Goal: Book appointment/travel/reservation

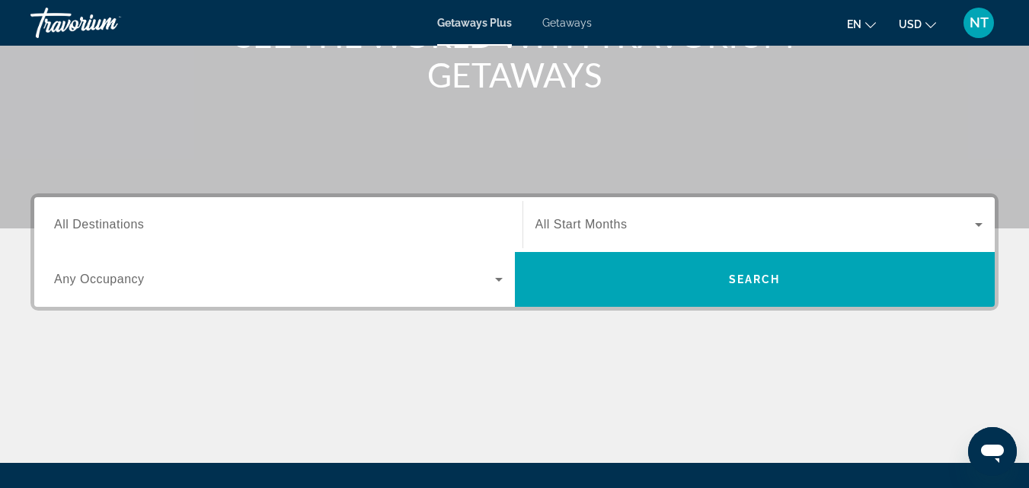
scroll to position [390, 0]
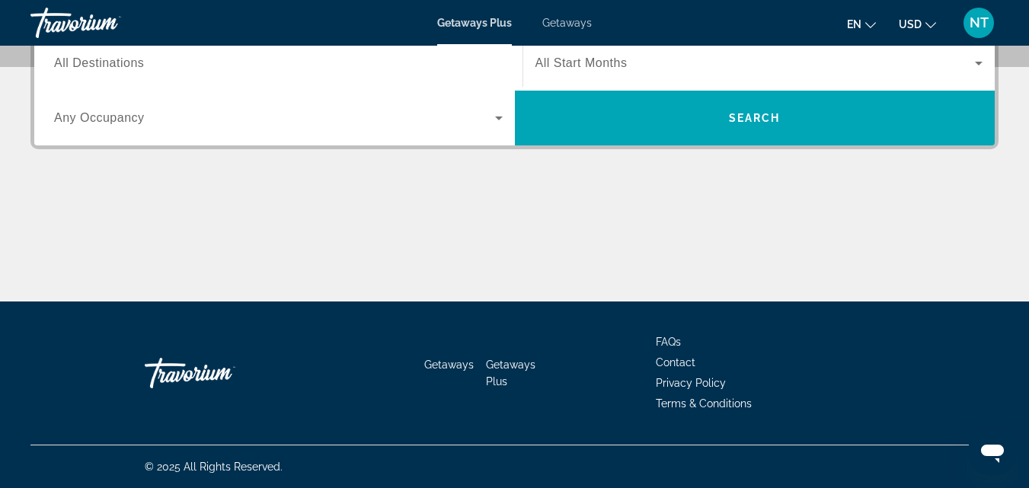
click at [446, 110] on span "Search widget" at bounding box center [274, 118] width 441 height 18
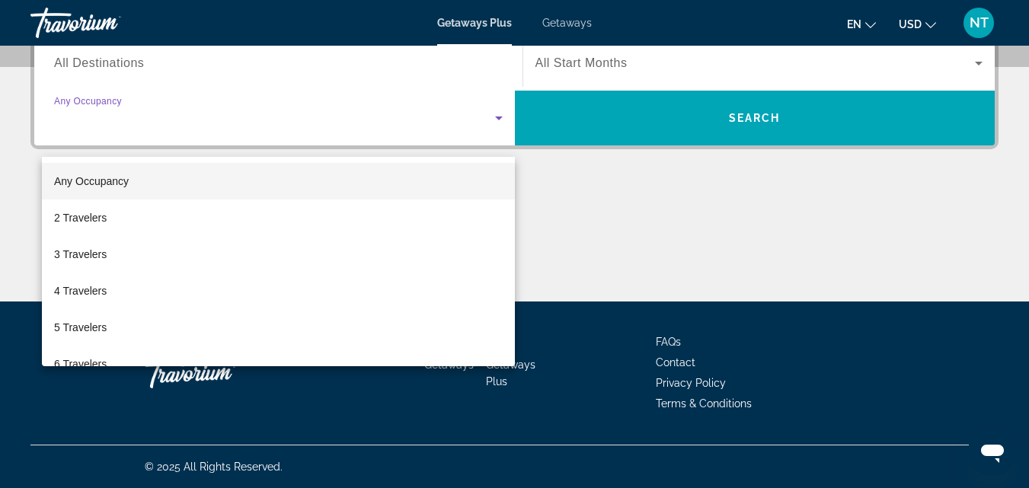
scroll to position [373, 0]
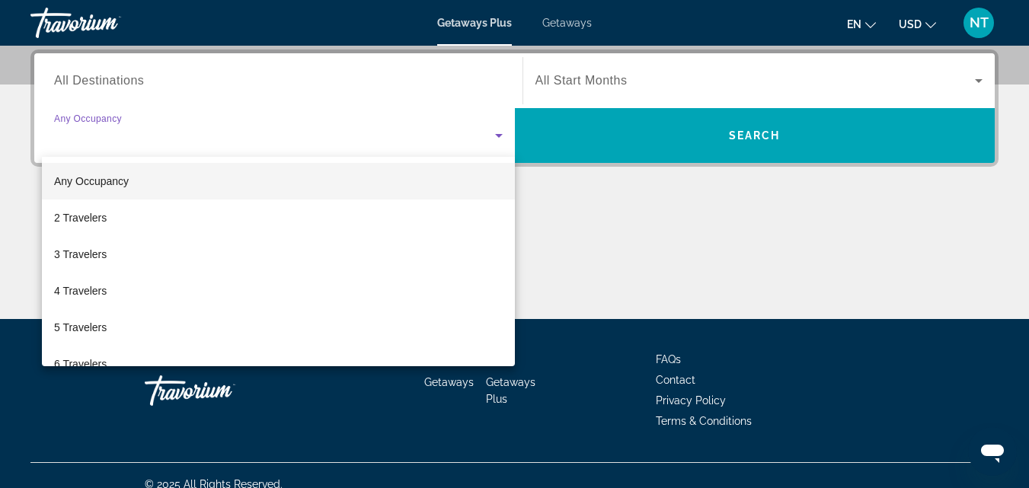
click at [77, 81] on div at bounding box center [514, 244] width 1029 height 488
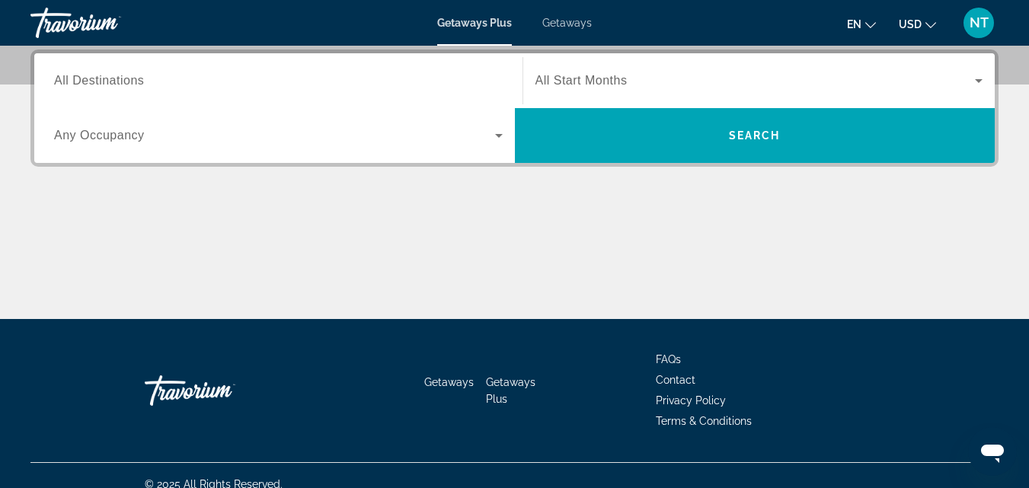
click at [89, 76] on span "All Destinations" at bounding box center [99, 80] width 90 height 13
click at [89, 76] on input "Destination All Destinations" at bounding box center [278, 81] width 449 height 18
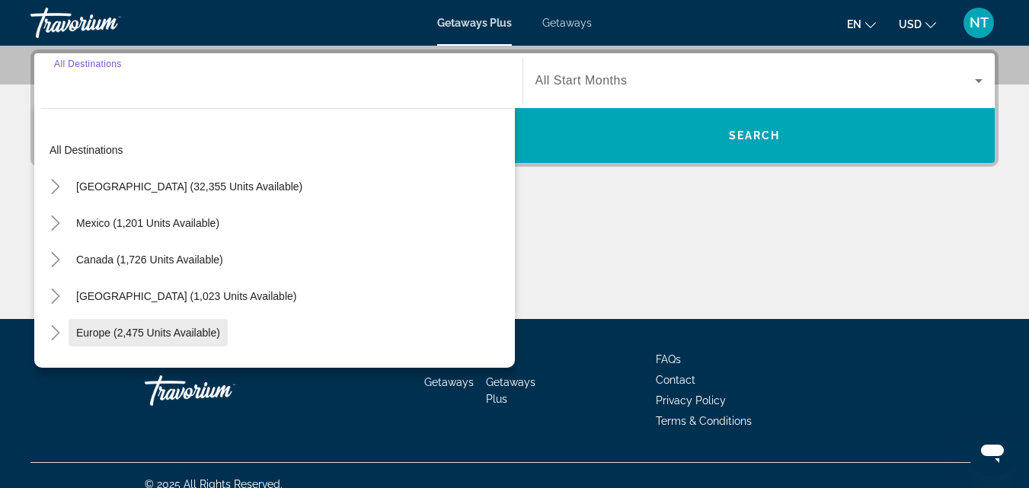
click at [138, 328] on span "Europe (2,475 units available)" at bounding box center [148, 333] width 144 height 12
type input "**********"
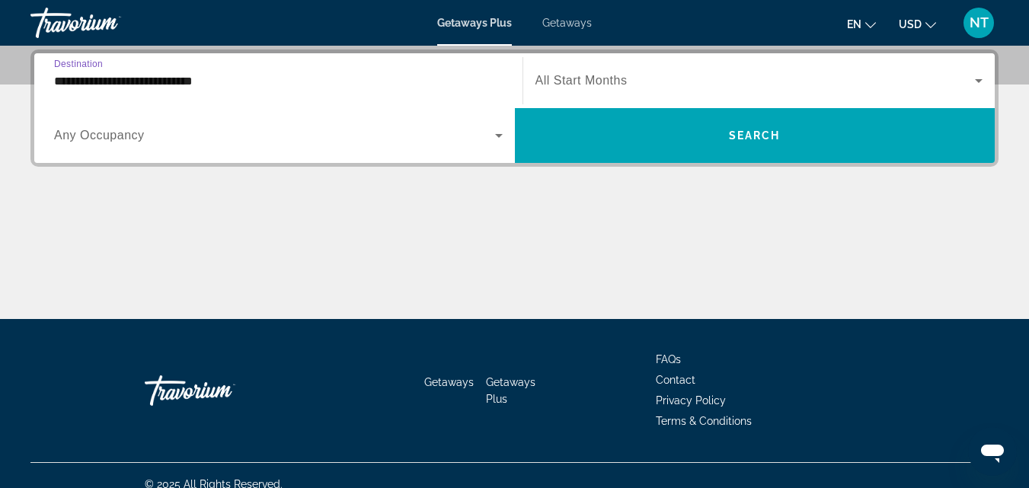
click at [292, 132] on span "Search widget" at bounding box center [274, 135] width 441 height 18
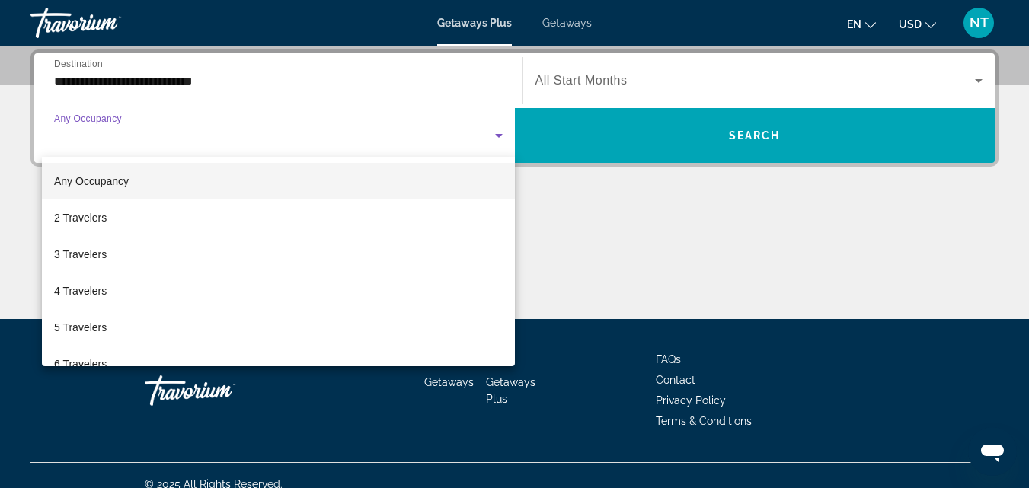
click at [106, 181] on span "Any Occupancy" at bounding box center [91, 181] width 75 height 12
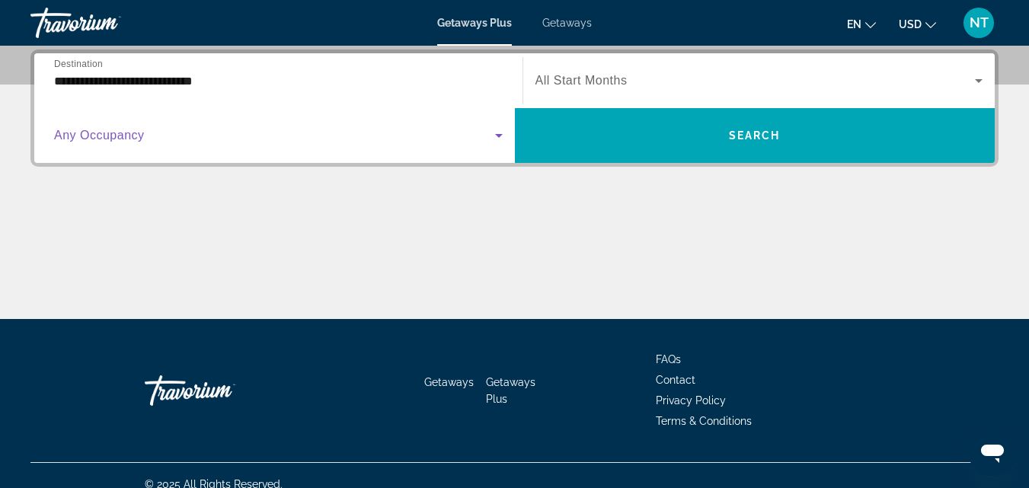
click at [122, 128] on span "Search widget" at bounding box center [274, 135] width 441 height 18
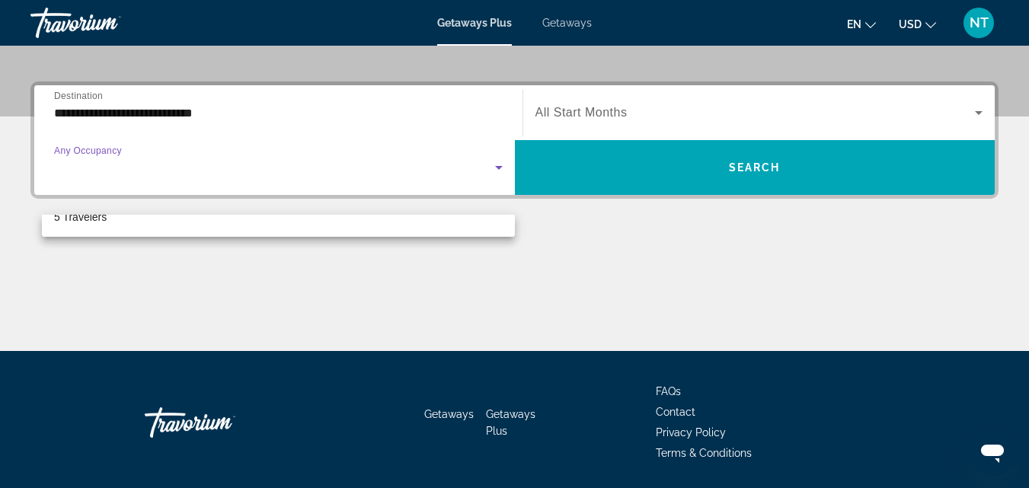
scroll to position [314, 0]
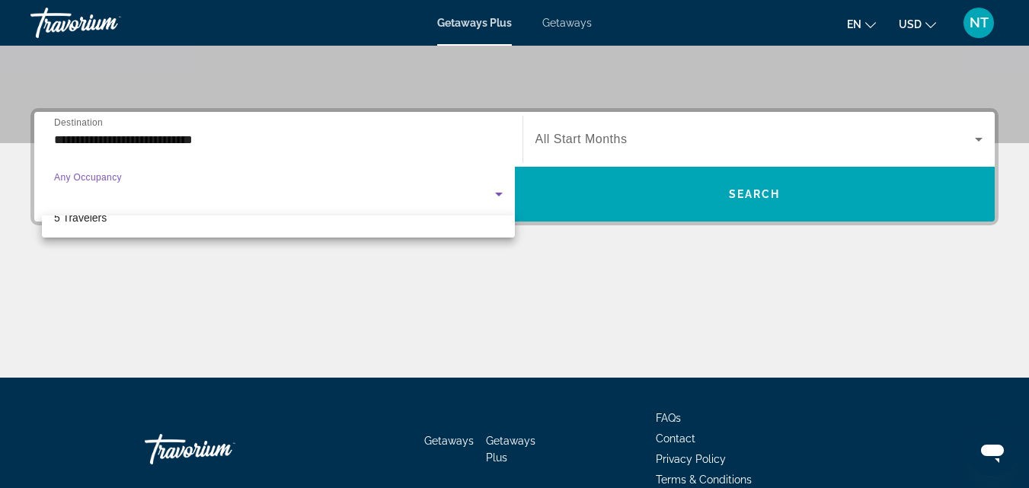
click at [678, 211] on div at bounding box center [514, 244] width 1029 height 488
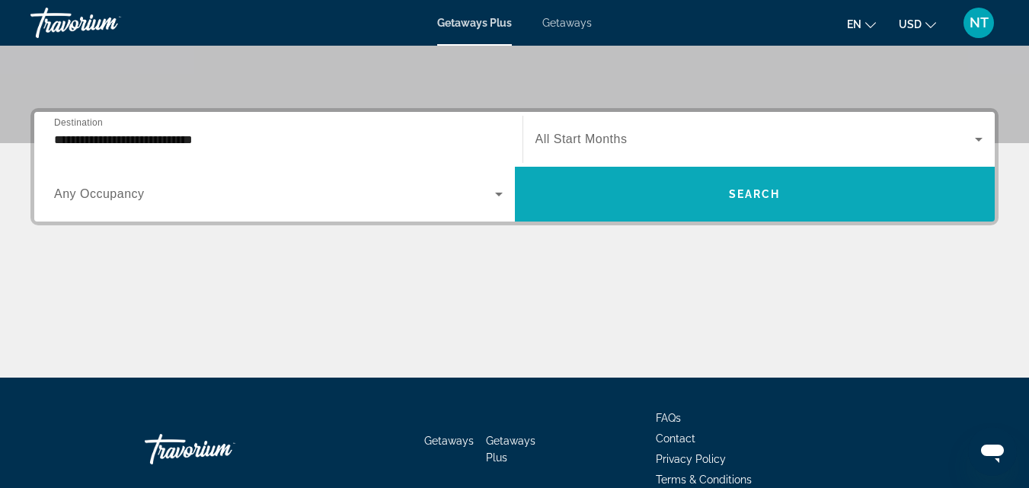
click at [728, 203] on span "Search widget" at bounding box center [755, 194] width 481 height 37
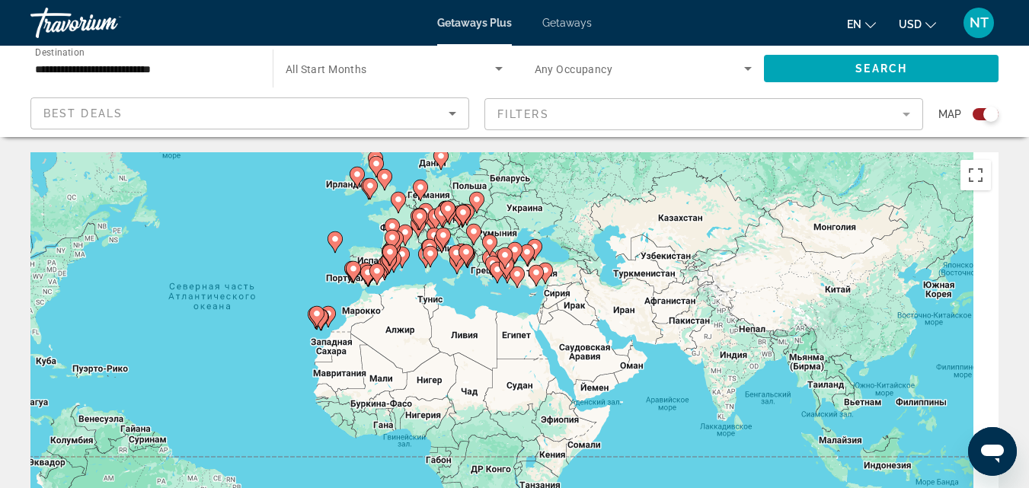
drag, startPoint x: 634, startPoint y: 266, endPoint x: 427, endPoint y: 227, distance: 210.8
click at [428, 220] on gmp-advanced-marker "Main content" at bounding box center [435, 219] width 15 height 23
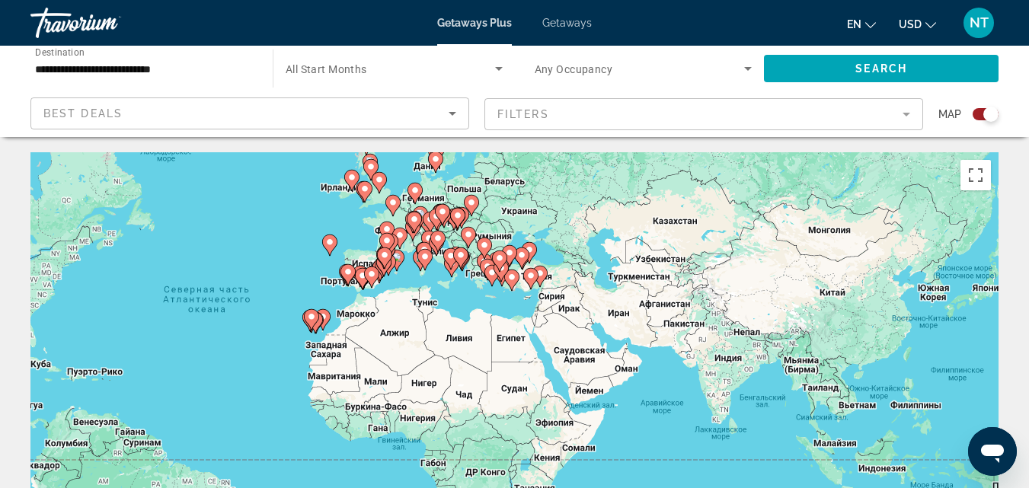
click at [743, 194] on div "Чтобы активировать перетаскивание с помощью клавиатуры, нажмите Alt + Ввод. Пос…" at bounding box center [514, 380] width 968 height 457
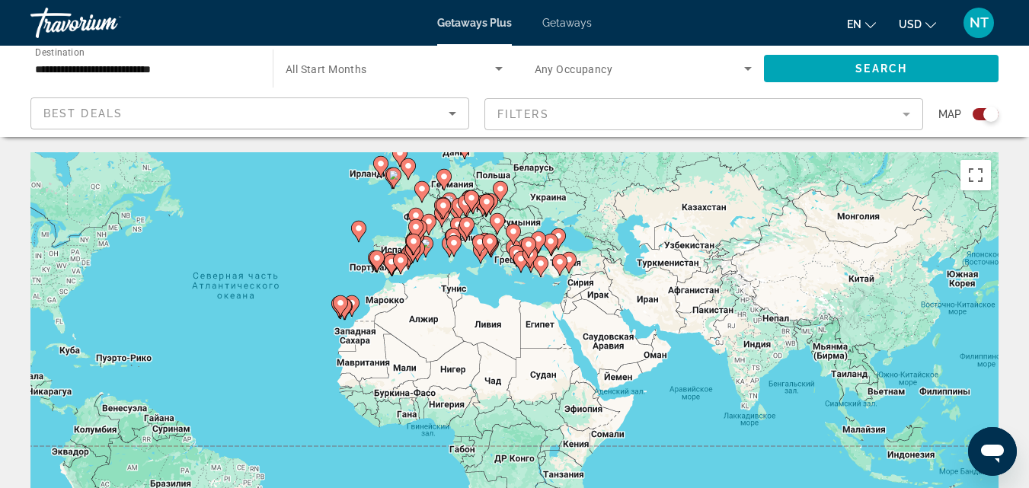
drag, startPoint x: 528, startPoint y: 247, endPoint x: 565, endPoint y: 234, distance: 38.8
click at [565, 367] on div "Main content" at bounding box center [1028, 367] width 968 height 0
click at [978, 179] on button "Включить полноэкранный режим" at bounding box center [976, 175] width 30 height 30
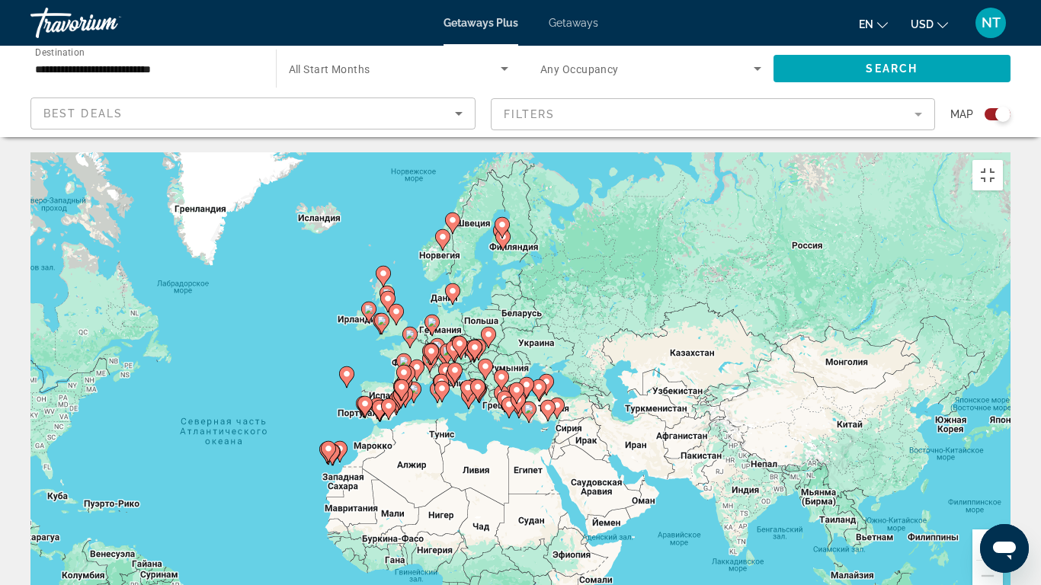
drag, startPoint x: 572, startPoint y: 194, endPoint x: 646, endPoint y: 289, distance: 120.5
click at [560, 397] on gmp-advanced-marker "Main content" at bounding box center [556, 408] width 15 height 23
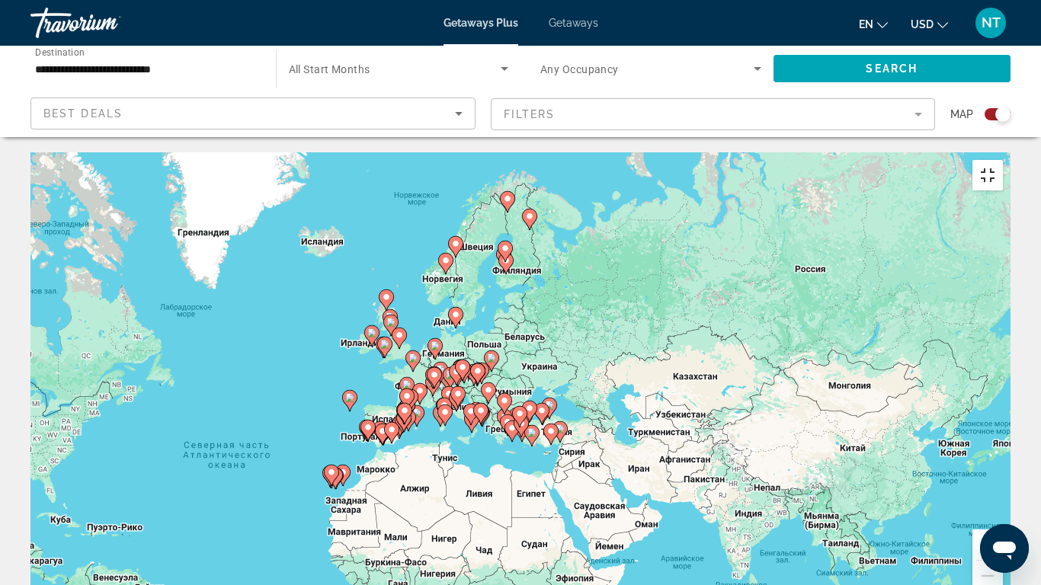
click at [1003, 160] on button "Включить полноэкранный режим" at bounding box center [987, 175] width 30 height 30
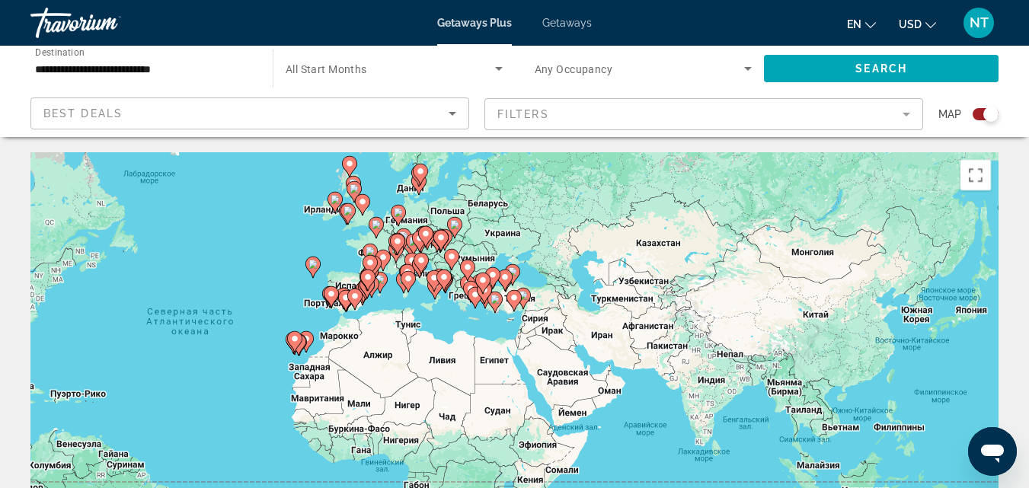
drag, startPoint x: 778, startPoint y: 324, endPoint x: 734, endPoint y: 249, distance: 86.8
click at [740, 223] on div "Чтобы активировать перетаскивание с помощью клавиатуры, нажмите Alt + Ввод. Пос…" at bounding box center [514, 380] width 968 height 457
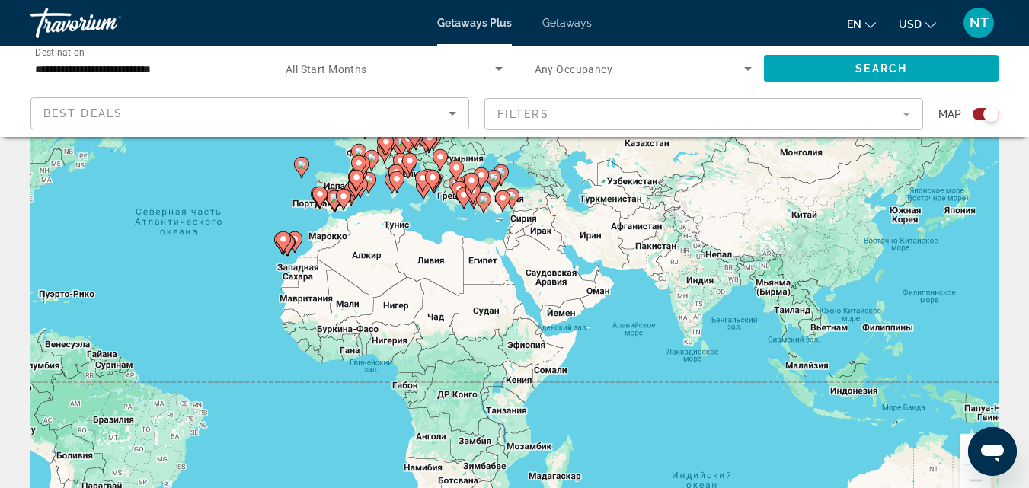
scroll to position [152, 0]
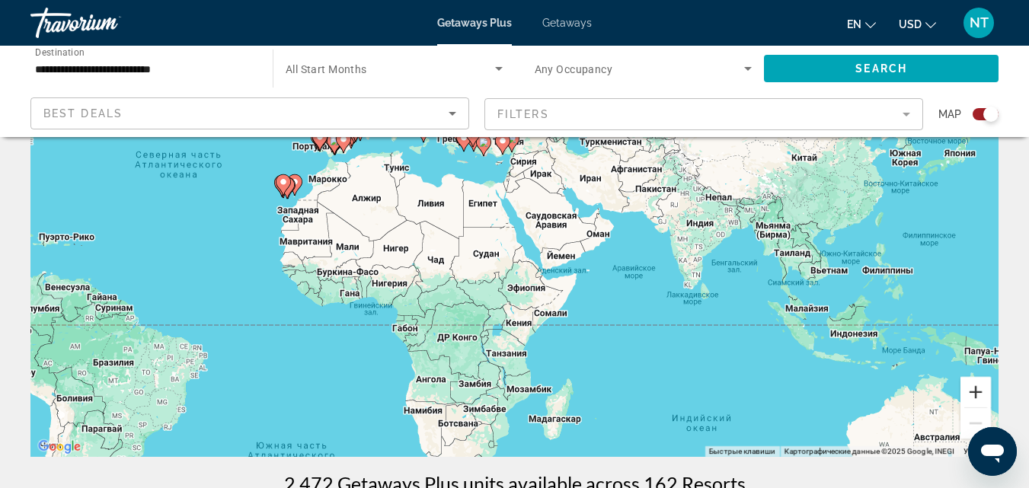
click at [981, 393] on button "Увеличить" at bounding box center [976, 392] width 30 height 30
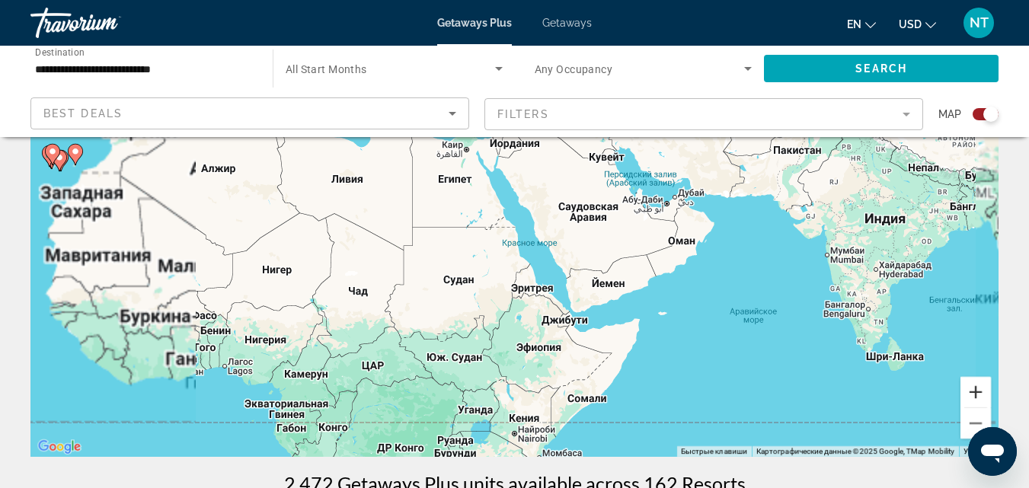
click at [979, 393] on button "Увеличить" at bounding box center [976, 392] width 30 height 30
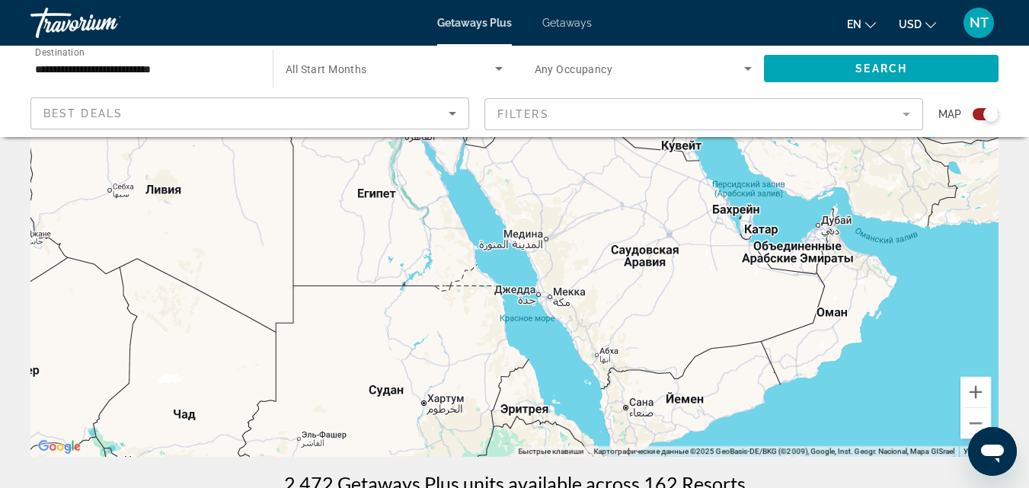
drag, startPoint x: 834, startPoint y: 379, endPoint x: 815, endPoint y: 437, distance: 60.0
click at [819, 431] on div "Чтобы активировать перетаскивание с помощью клавиатуры, нажмите Alt + Ввод. Пос…" at bounding box center [514, 228] width 968 height 457
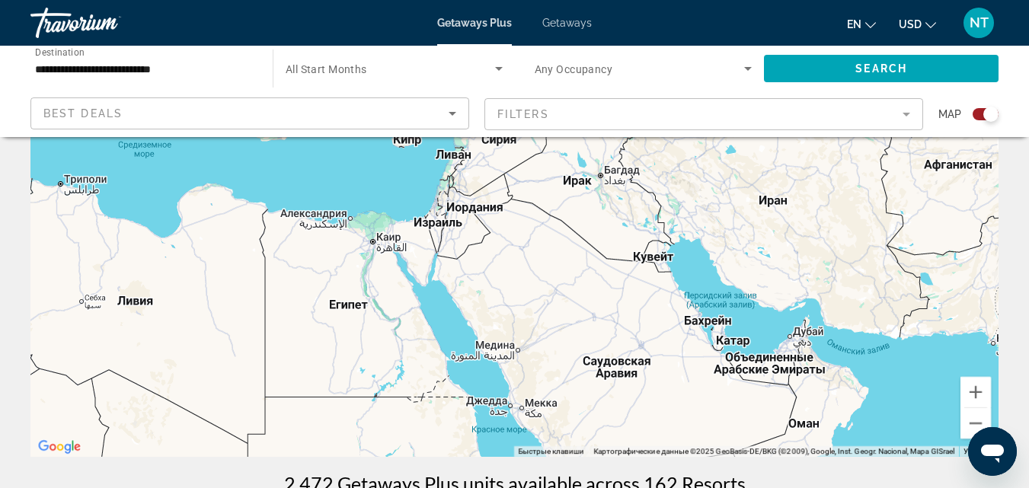
drag, startPoint x: 787, startPoint y: 312, endPoint x: 775, endPoint y: 411, distance: 99.8
click at [779, 406] on div "Чтобы активировать перетаскивание с помощью клавиатуры, нажмите Alt + Ввод. Пос…" at bounding box center [514, 228] width 968 height 457
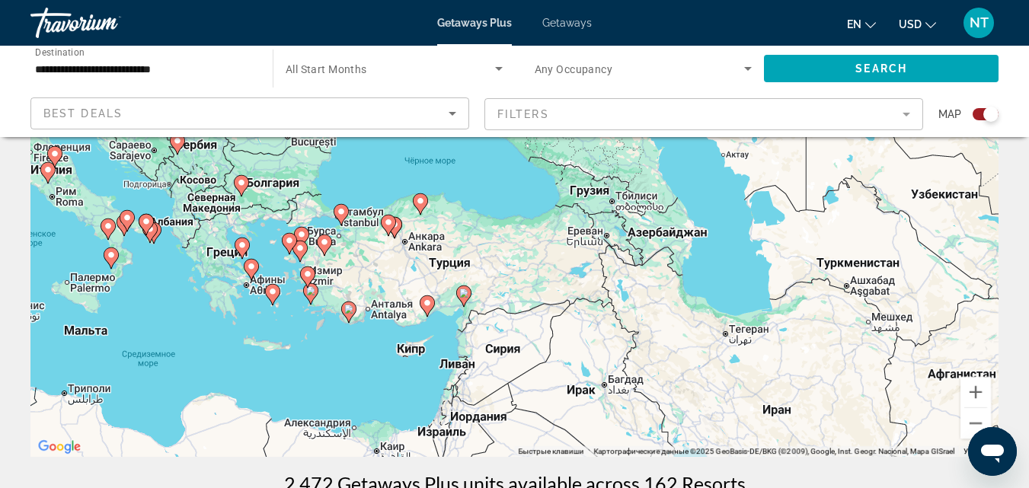
drag, startPoint x: 724, startPoint y: 296, endPoint x: 748, endPoint y: 375, distance: 82.2
click at [743, 388] on div "Чтобы активировать перетаскивание с помощью клавиатуры, нажмите Alt + Ввод. Пос…" at bounding box center [514, 228] width 968 height 457
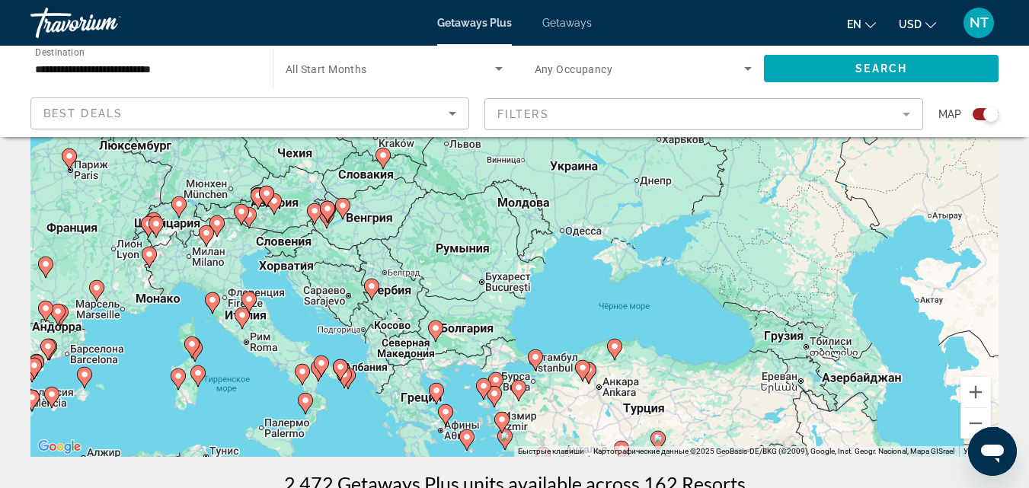
drag, startPoint x: 386, startPoint y: 279, endPoint x: 584, endPoint y: 423, distance: 245.5
click at [584, 423] on div "Чтобы активировать перетаскивание с помощью клавиатуры, нажмите Alt + Ввод. Пос…" at bounding box center [514, 228] width 968 height 457
click at [978, 392] on button "Увеличить" at bounding box center [976, 392] width 30 height 30
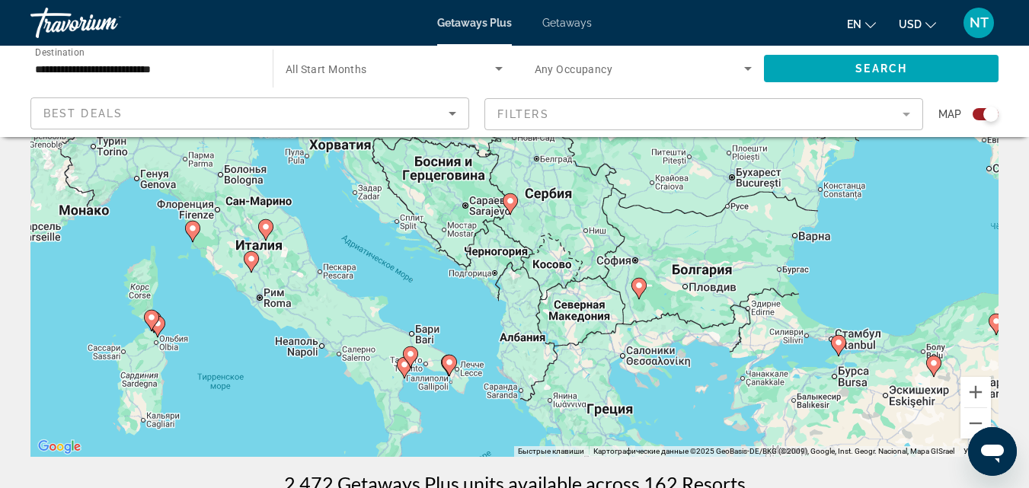
drag, startPoint x: 298, startPoint y: 313, endPoint x: 561, endPoint y: 167, distance: 300.8
click at [561, 167] on div "Чтобы активировать перетаскивание с помощью клавиатуры, нажмите Alt + Ввод. Пос…" at bounding box center [514, 228] width 968 height 457
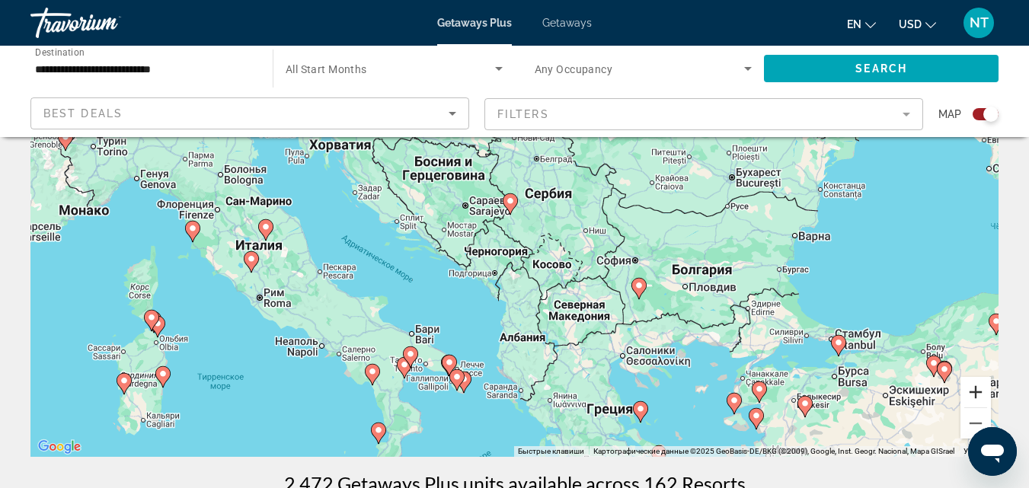
click at [978, 395] on button "Увеличить" at bounding box center [976, 392] width 30 height 30
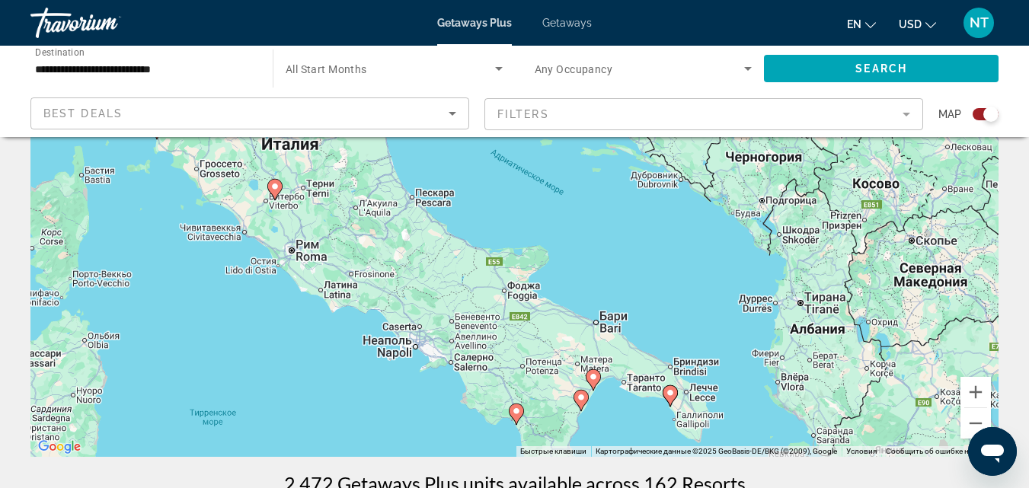
drag, startPoint x: 350, startPoint y: 325, endPoint x: 637, endPoint y: 206, distance: 310.4
click at [637, 206] on div "Чтобы активировать перетаскивание с помощью клавиатуры, нажмите Alt + Ввод. Пос…" at bounding box center [514, 228] width 968 height 457
drag, startPoint x: 296, startPoint y: 257, endPoint x: 304, endPoint y: 252, distance: 9.5
click at [304, 252] on div "Чтобы активировать перетаскивание с помощью клавиатуры, нажмите Alt + Ввод. Пос…" at bounding box center [514, 228] width 968 height 457
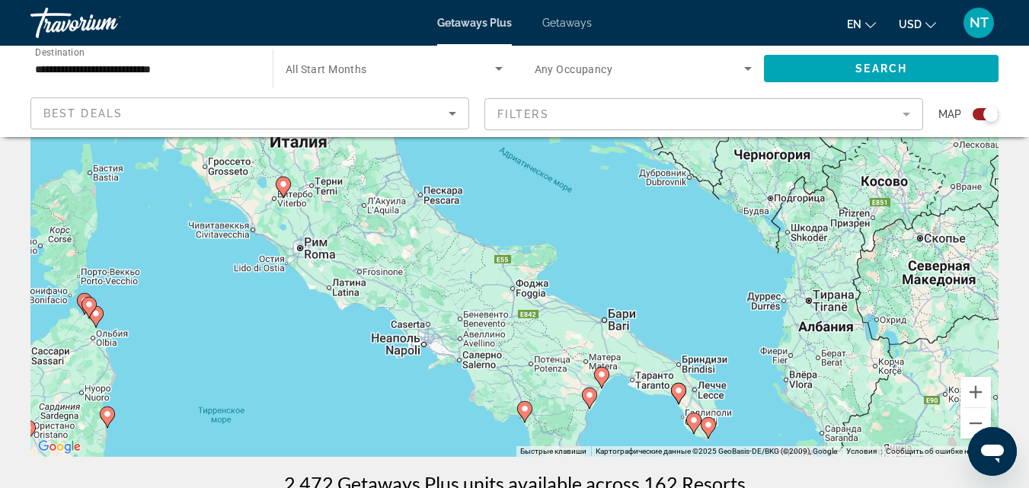
click at [304, 252] on div "Чтобы активировать перетаскивание с помощью клавиатуры, нажмите Alt + Ввод. Пос…" at bounding box center [514, 228] width 968 height 457
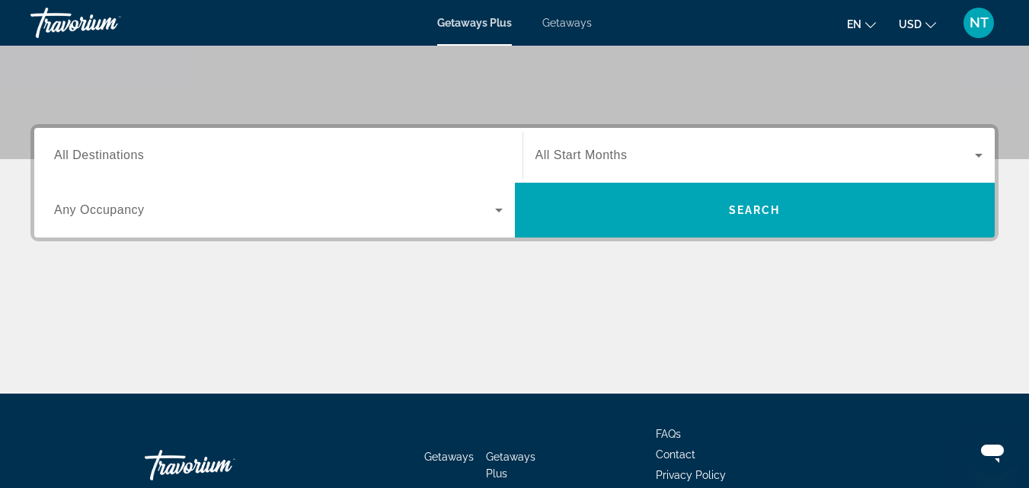
scroll to position [305, 0]
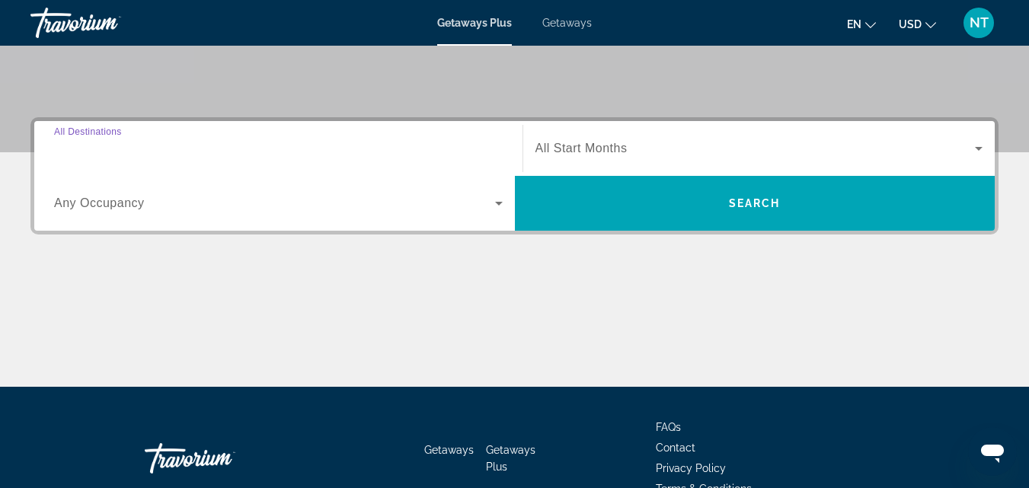
click at [251, 146] on input "Destination All Destinations" at bounding box center [278, 149] width 449 height 18
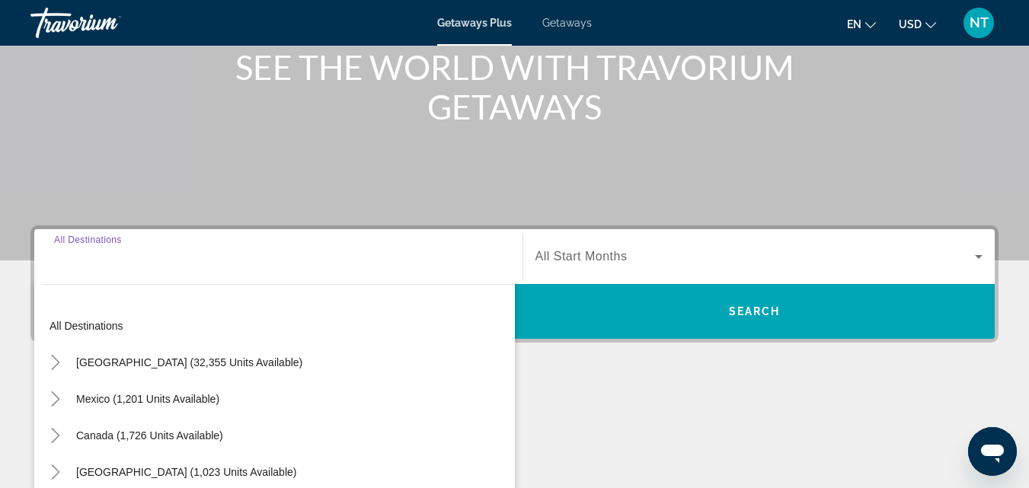
scroll to position [314, 0]
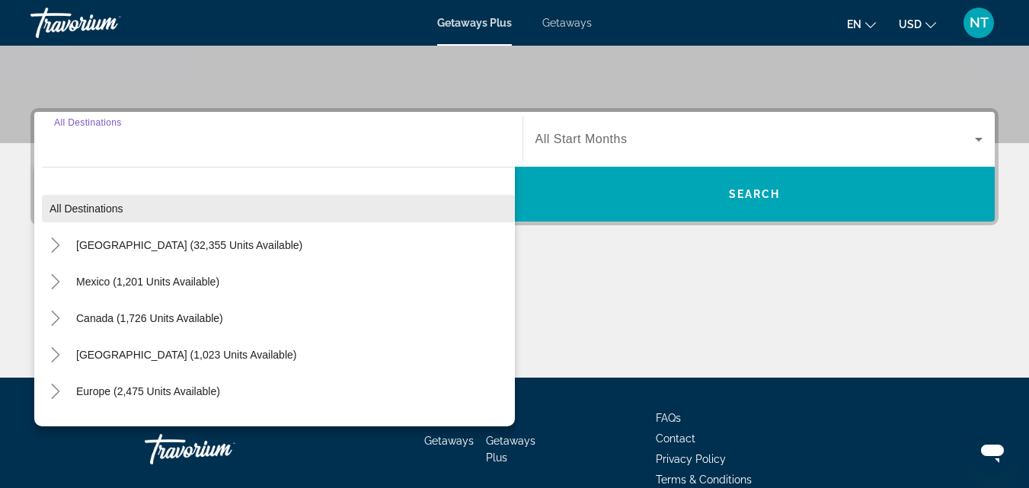
click at [134, 213] on span "Search widget" at bounding box center [278, 208] width 473 height 37
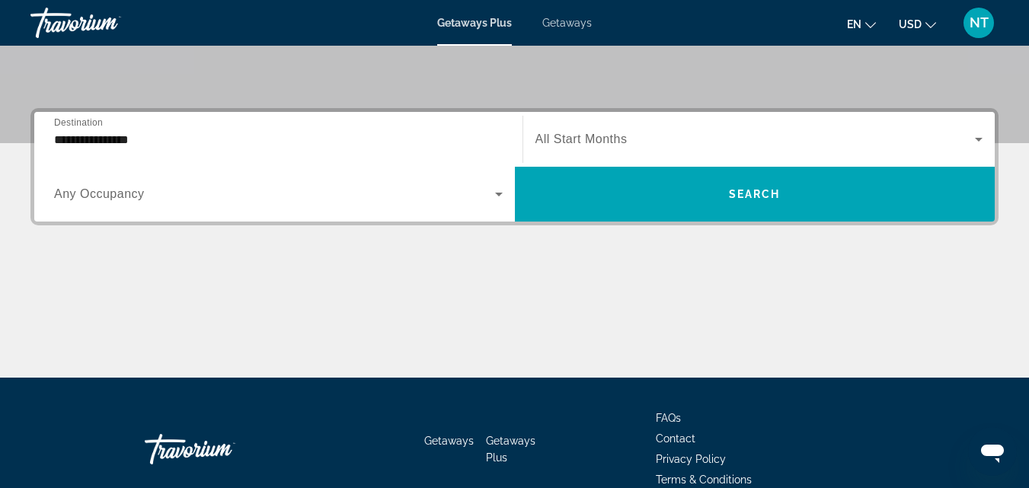
scroll to position [373, 0]
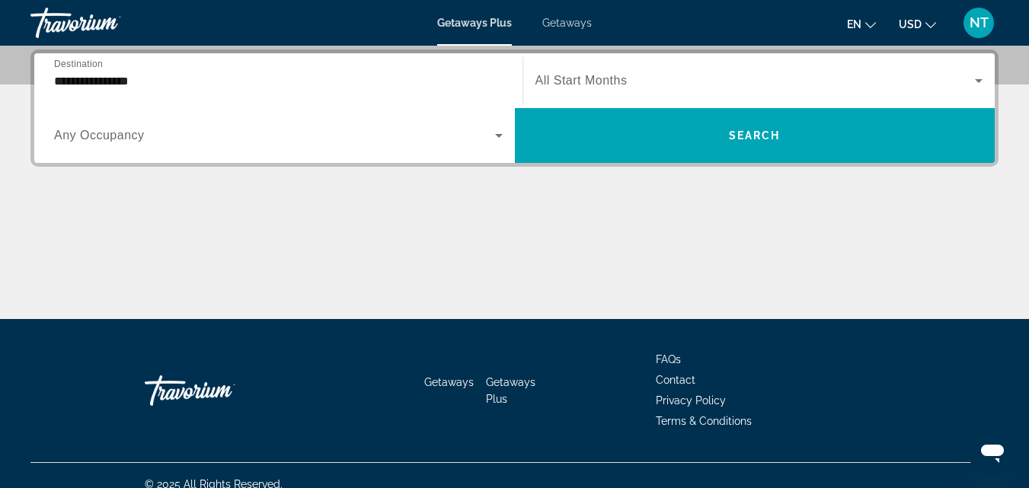
click at [123, 137] on span "Any Occupancy" at bounding box center [99, 135] width 91 height 13
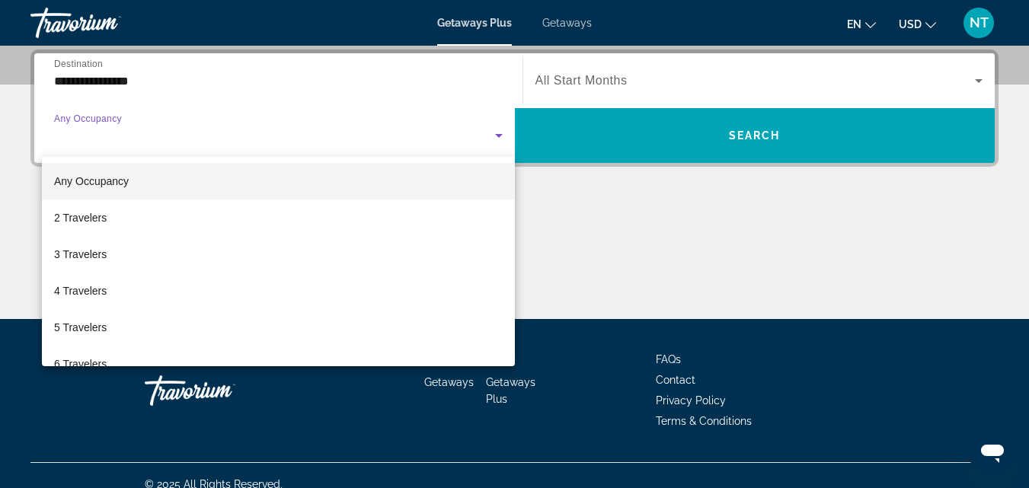
drag, startPoint x: 124, startPoint y: 134, endPoint x: 131, endPoint y: 118, distance: 17.4
click at [125, 132] on div at bounding box center [514, 244] width 1029 height 488
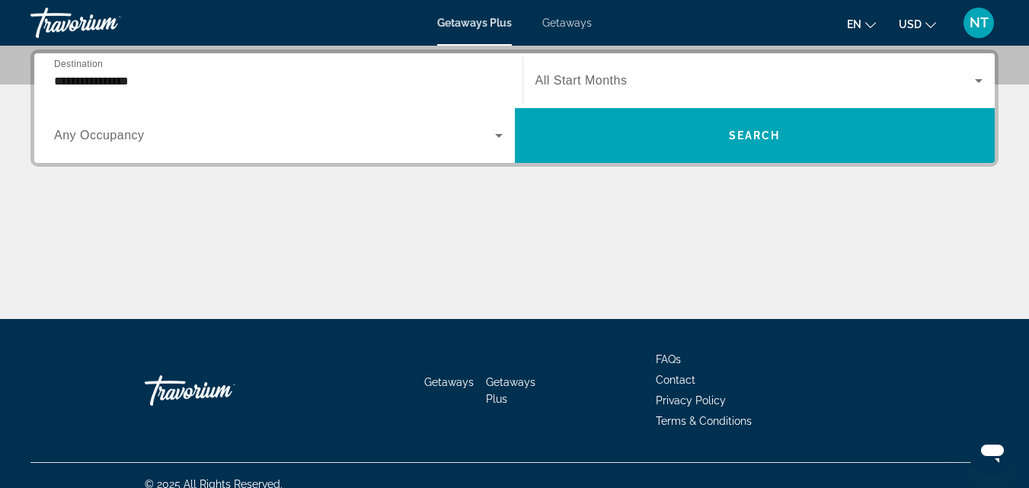
click at [146, 90] on div "**********" at bounding box center [278, 80] width 449 height 43
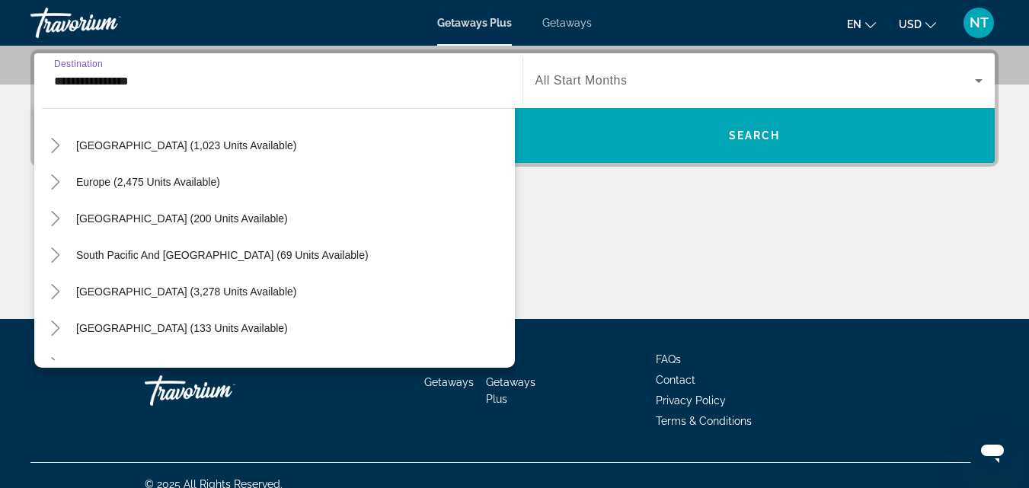
scroll to position [152, 0]
click at [126, 181] on span "Europe (2,475 units available)" at bounding box center [148, 180] width 144 height 12
type input "**********"
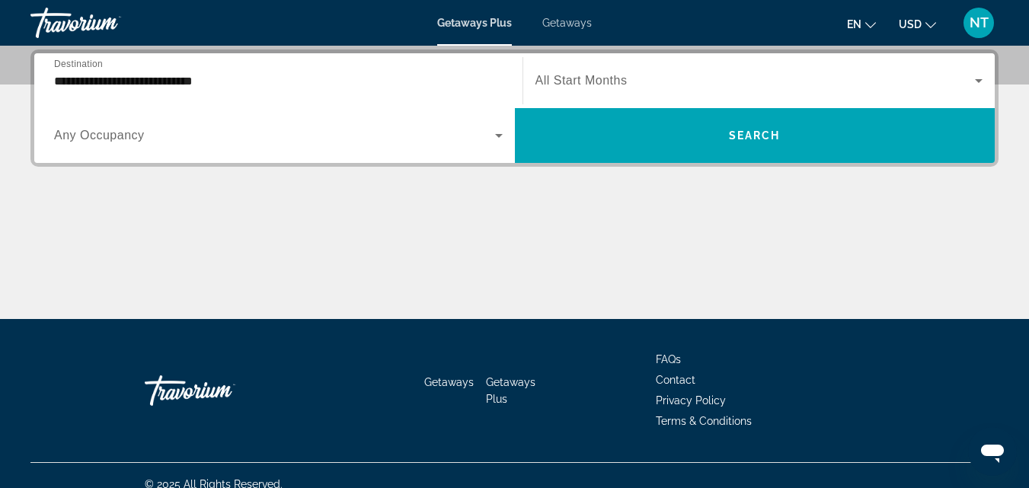
click at [619, 80] on span "All Start Months" at bounding box center [582, 80] width 92 height 13
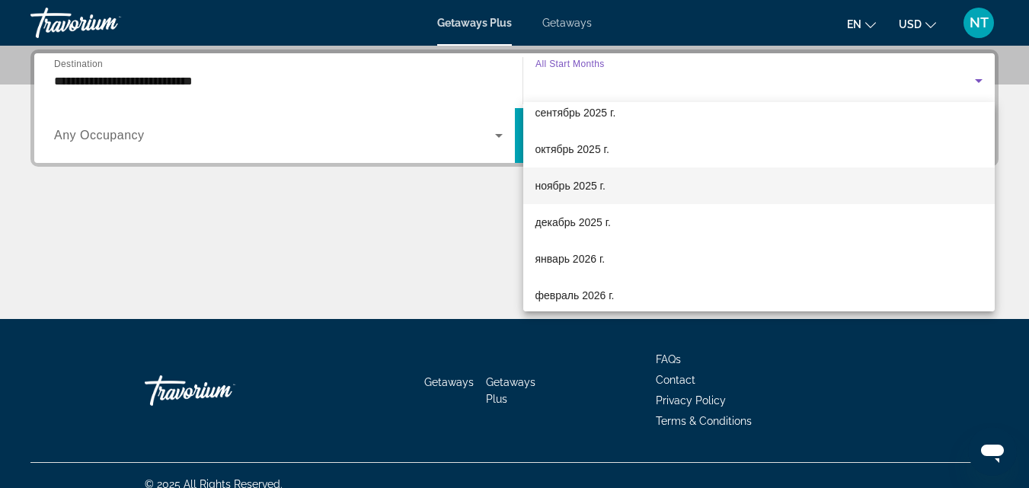
scroll to position [76, 0]
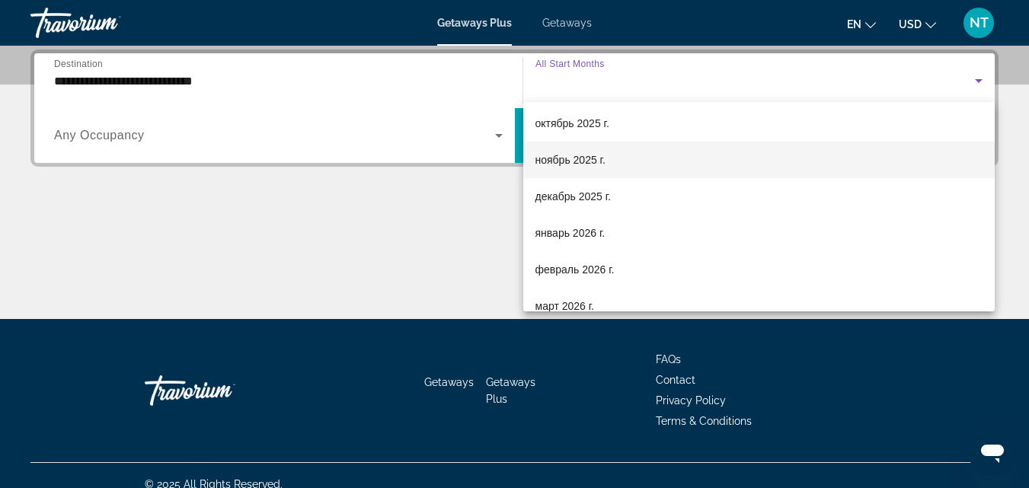
click at [583, 163] on span "ноябрь 2025 г." at bounding box center [571, 160] width 70 height 18
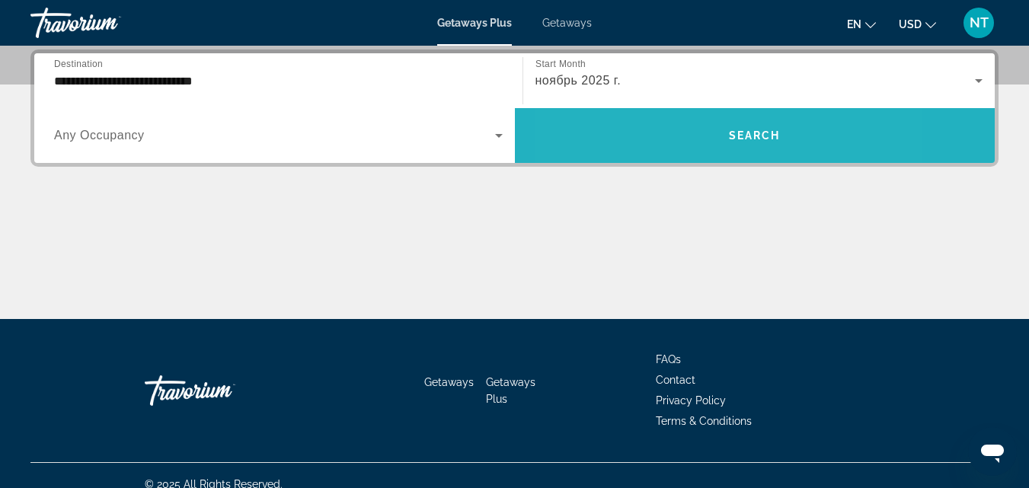
click at [669, 133] on span "Search widget" at bounding box center [755, 135] width 481 height 37
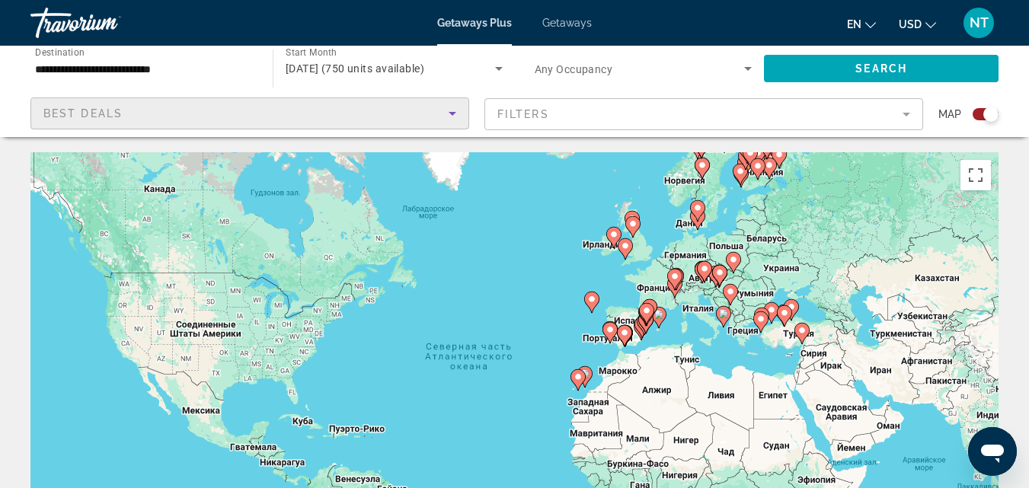
click at [409, 110] on div "Best Deals" at bounding box center [245, 113] width 405 height 18
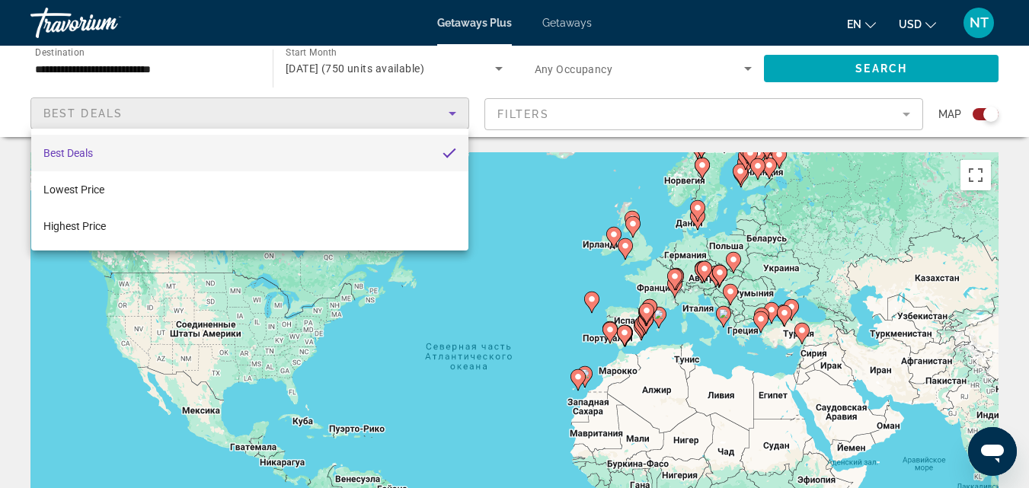
click at [581, 112] on div at bounding box center [514, 244] width 1029 height 488
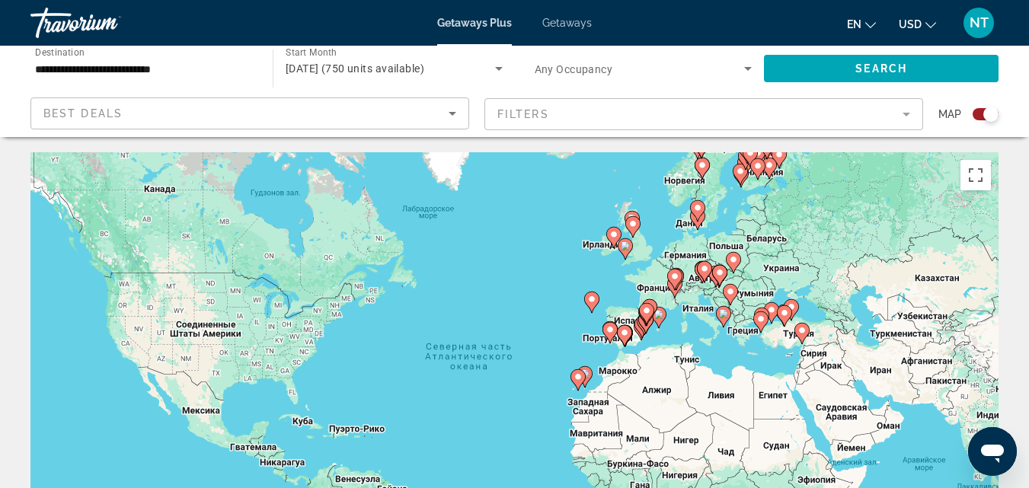
click at [577, 110] on mat-form-field "Filters" at bounding box center [704, 114] width 439 height 32
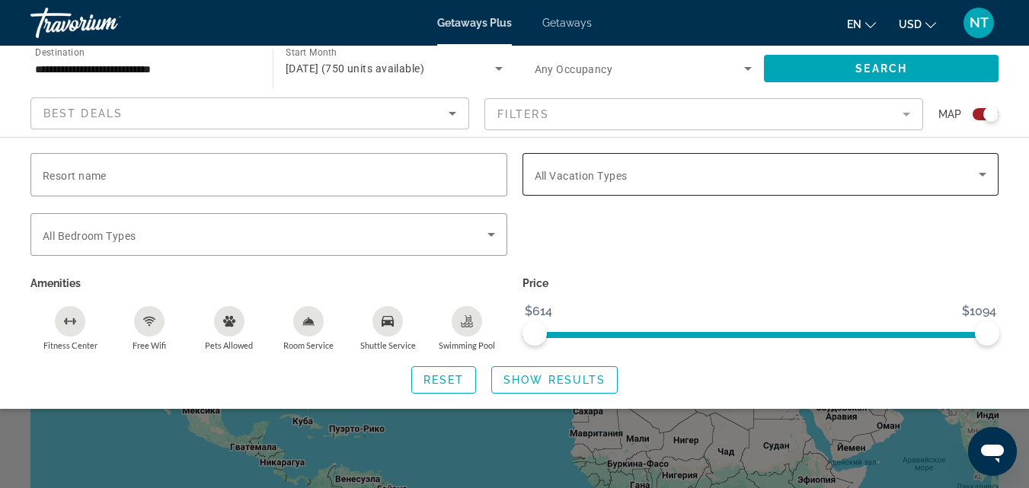
click at [604, 171] on span "All Vacation Types" at bounding box center [581, 176] width 93 height 12
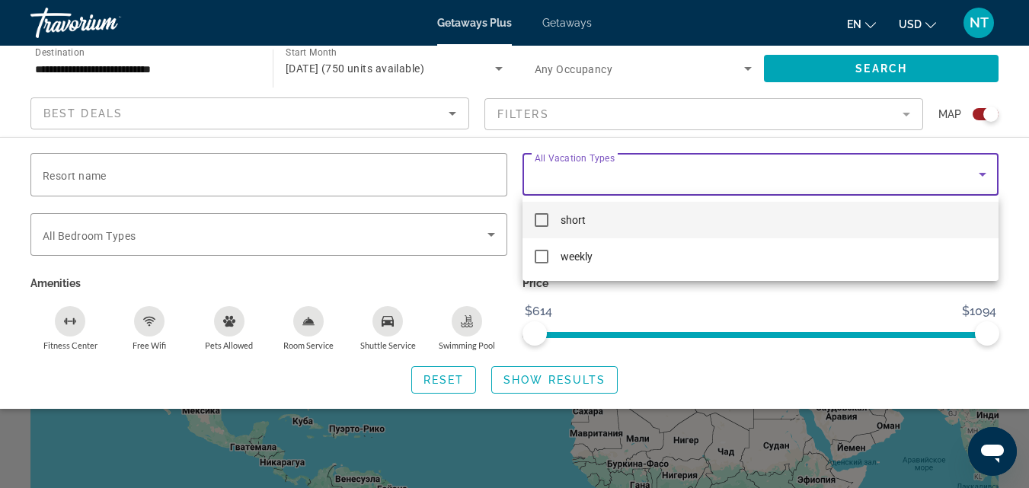
click at [604, 171] on div at bounding box center [514, 244] width 1029 height 488
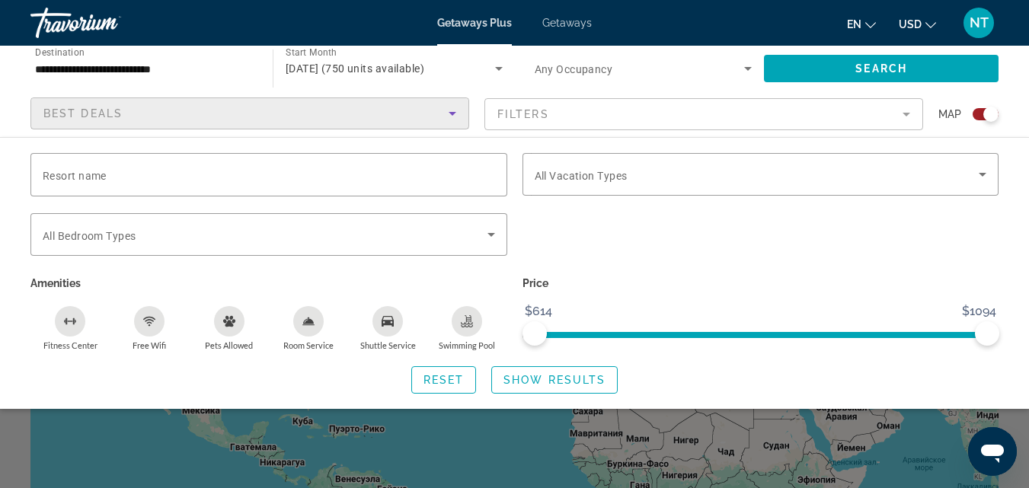
click at [292, 121] on div "Best Deals" at bounding box center [245, 113] width 405 height 18
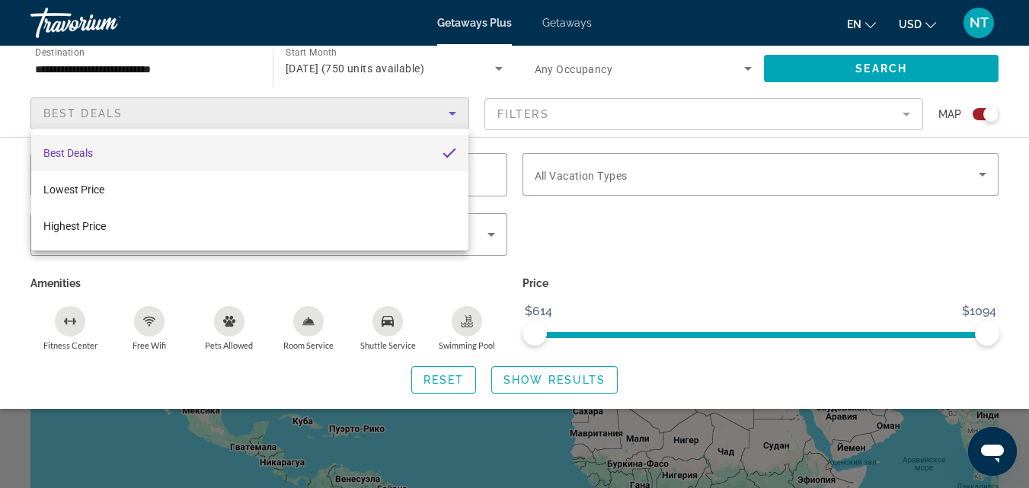
click at [292, 121] on div at bounding box center [514, 244] width 1029 height 488
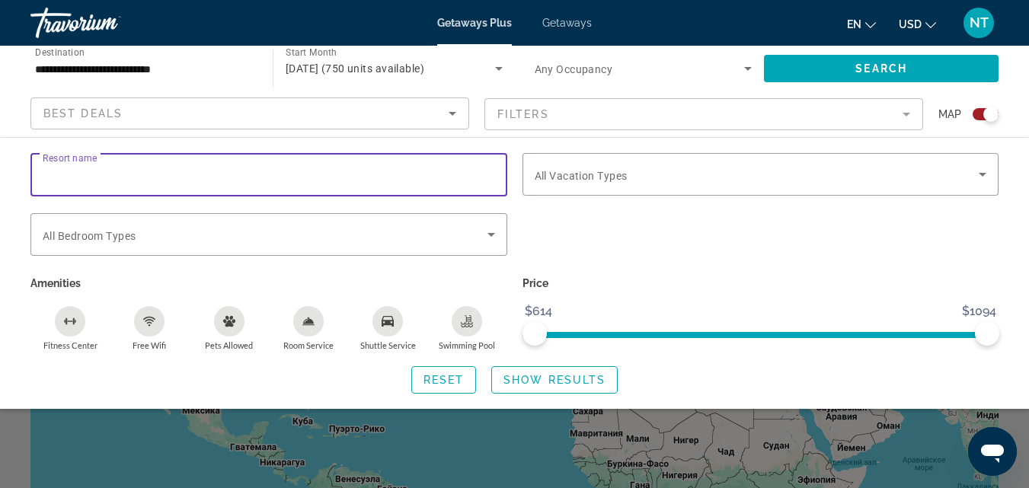
click at [181, 174] on input "Resort name" at bounding box center [269, 175] width 453 height 18
type input "*"
click at [664, 243] on div "Search widget" at bounding box center [761, 242] width 492 height 59
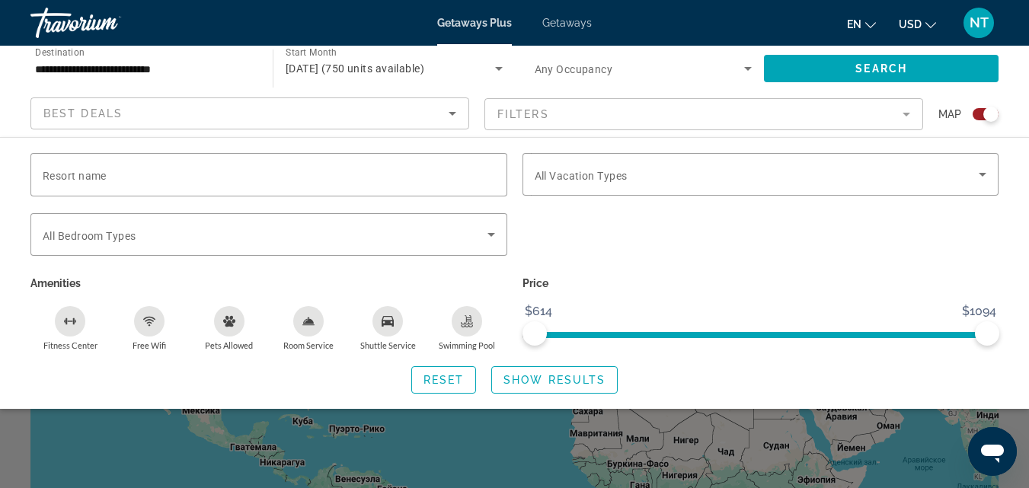
click at [499, 67] on icon "Search widget" at bounding box center [499, 69] width 8 height 4
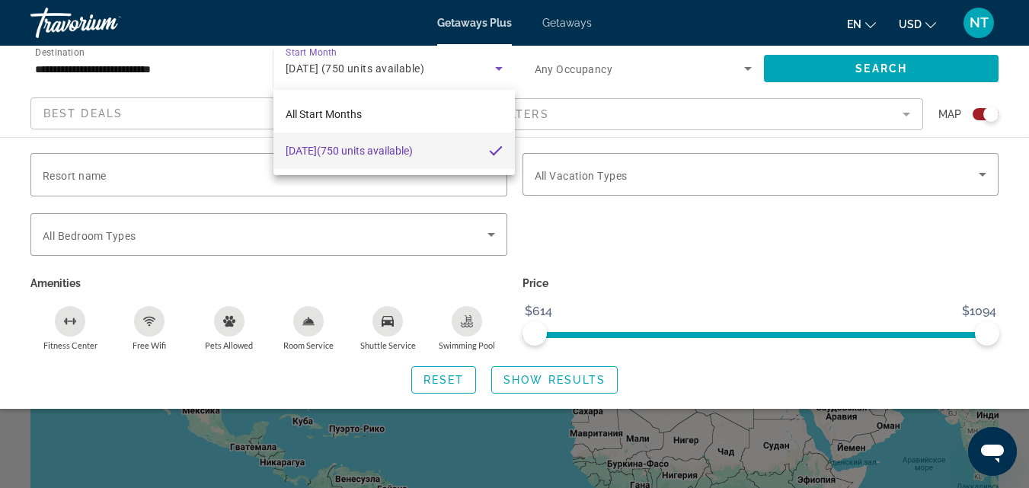
click at [498, 62] on div at bounding box center [514, 244] width 1029 height 488
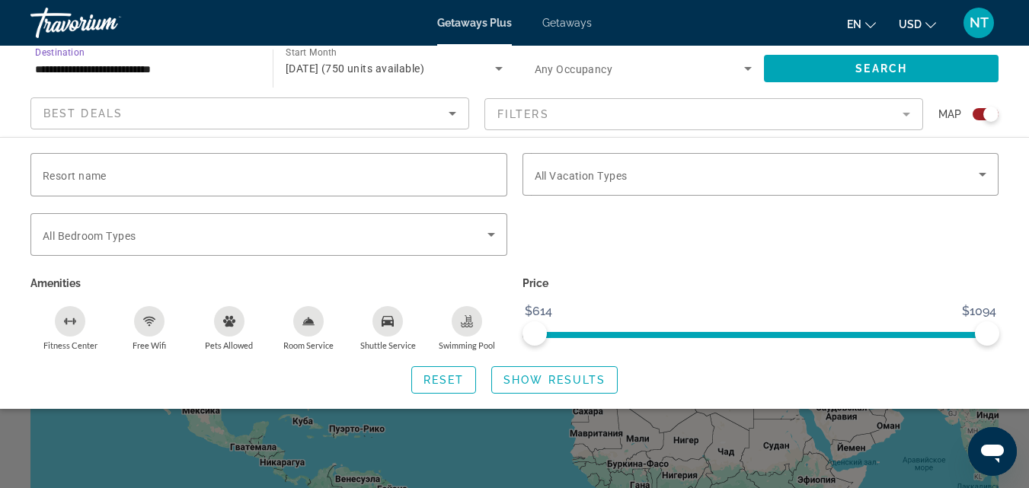
click at [171, 69] on input "**********" at bounding box center [144, 69] width 218 height 18
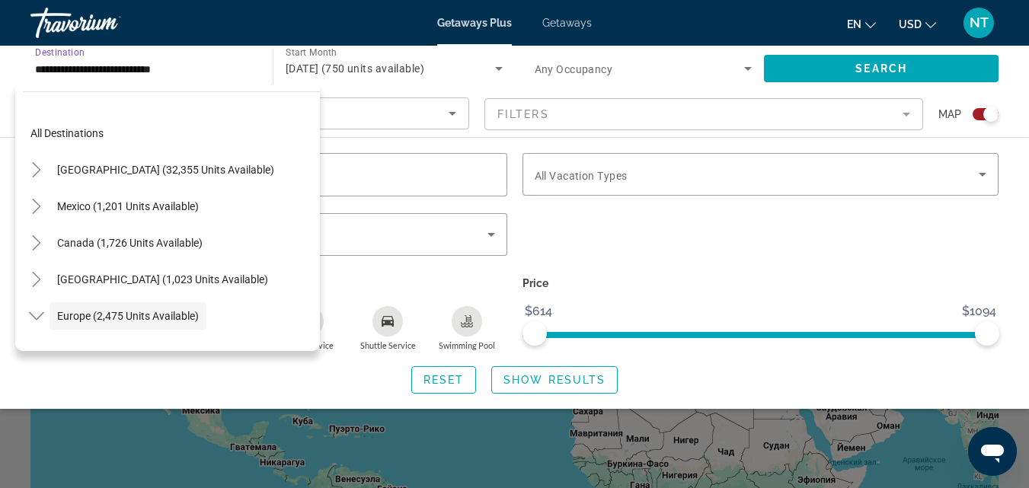
scroll to position [91, 0]
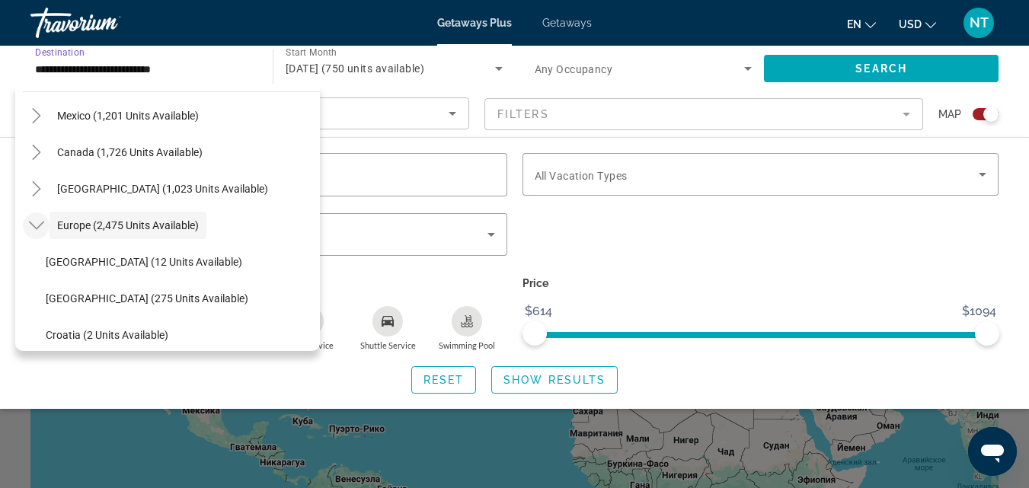
click at [34, 228] on icon "Toggle Europe (2,475 units available)" at bounding box center [36, 225] width 15 height 15
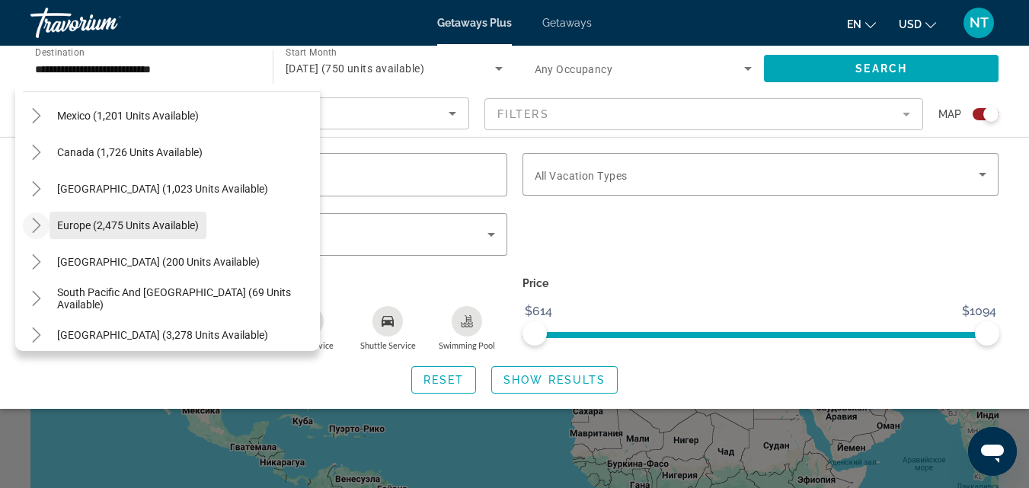
click at [79, 226] on span "Europe (2,475 units available)" at bounding box center [128, 225] width 142 height 12
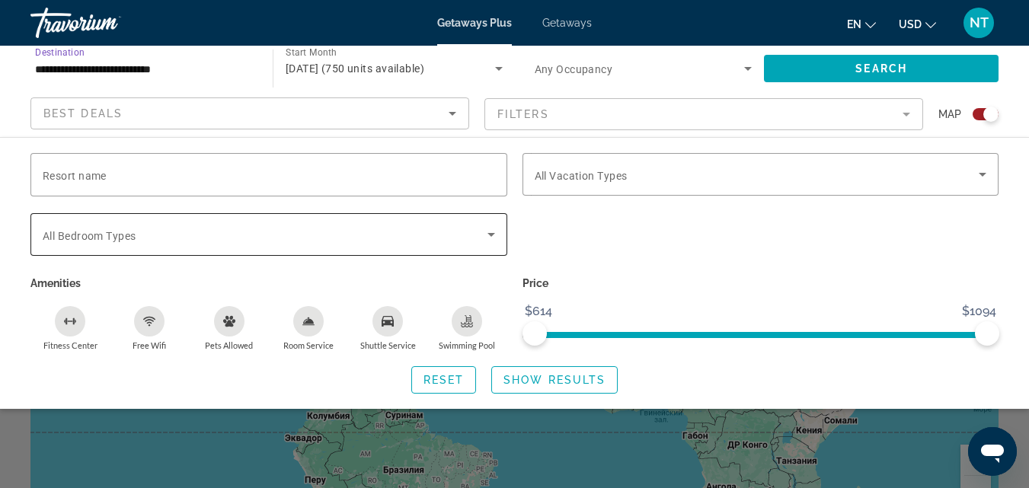
scroll to position [152, 0]
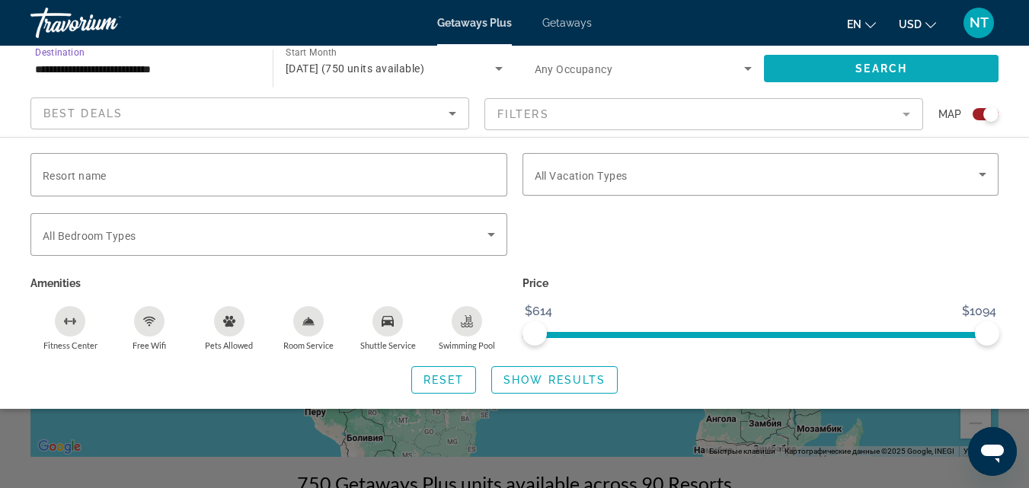
click at [844, 69] on span "Search widget" at bounding box center [881, 68] width 235 height 37
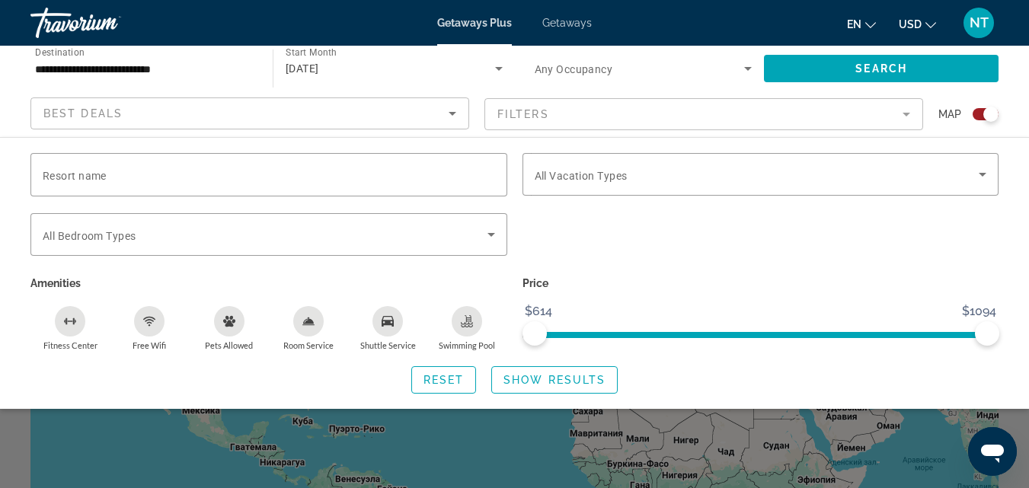
click at [60, 56] on span "Destination" at bounding box center [60, 51] width 50 height 11
click at [60, 60] on input "**********" at bounding box center [144, 69] width 218 height 18
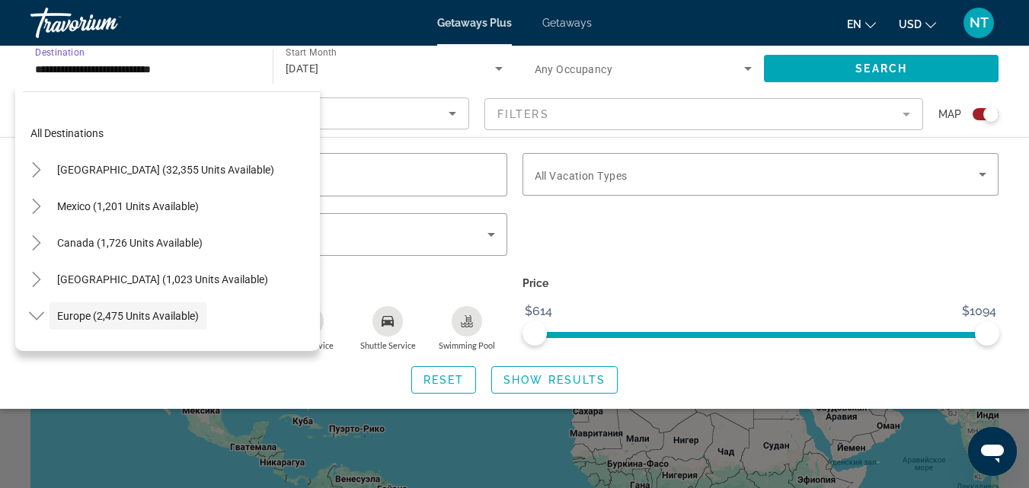
scroll to position [91, 0]
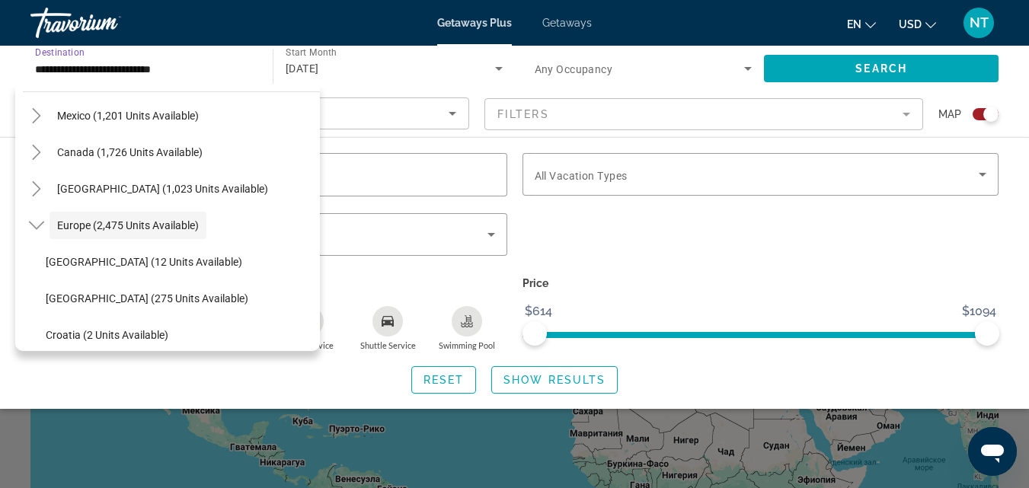
click at [225, 53] on div "**********" at bounding box center [144, 68] width 218 height 43
click at [754, 68] on icon "Search widget" at bounding box center [748, 68] width 18 height 18
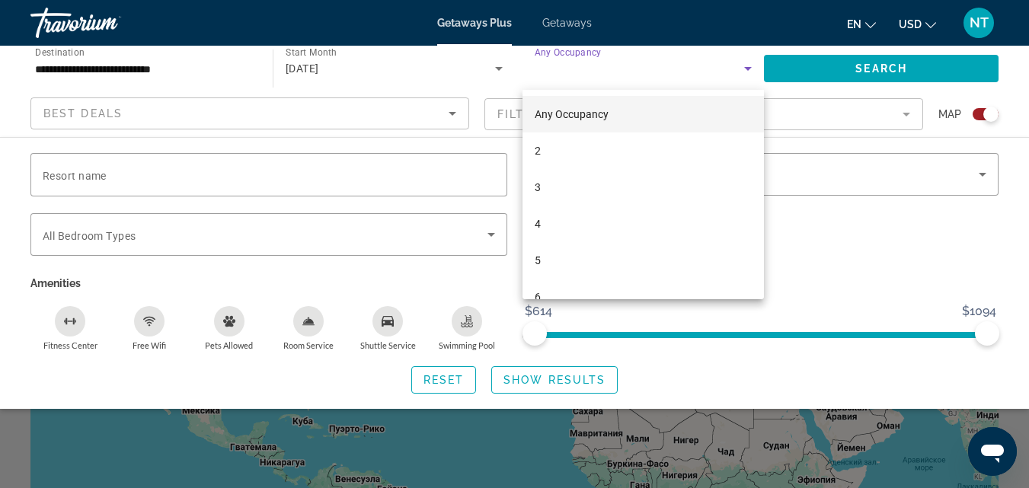
click at [754, 66] on div at bounding box center [514, 244] width 1029 height 488
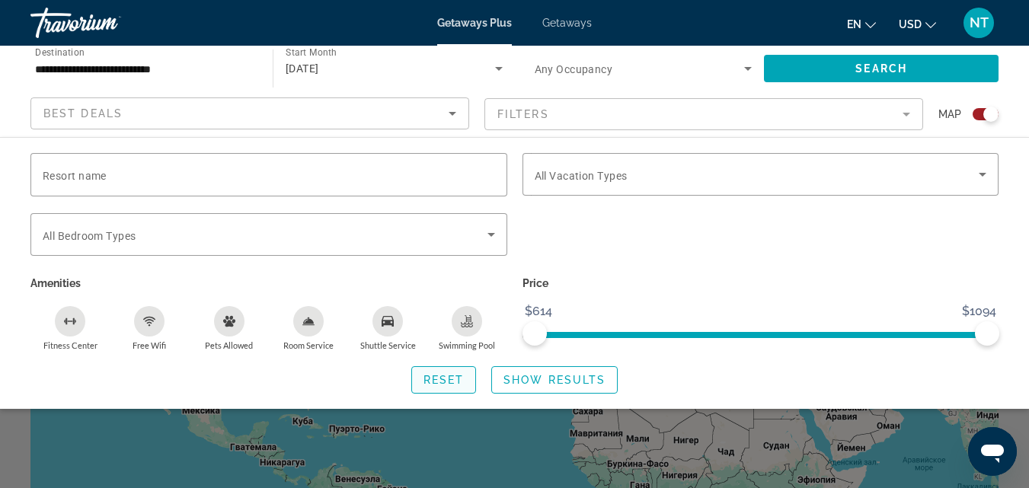
click at [469, 370] on span "Search widget" at bounding box center [444, 380] width 64 height 37
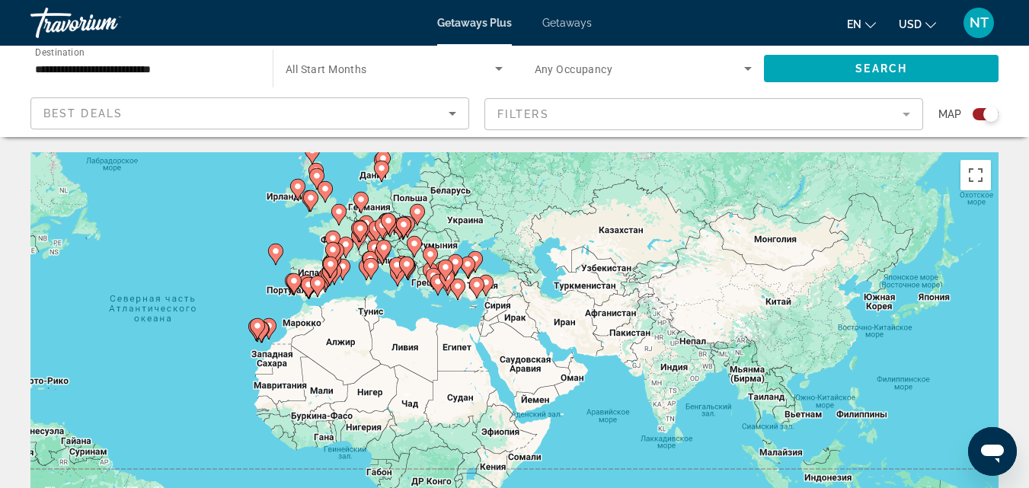
drag, startPoint x: 443, startPoint y: 286, endPoint x: 333, endPoint y: 253, distance: 115.2
click at [333, 253] on g "Main content" at bounding box center [332, 252] width 15 height 21
click at [832, 270] on div "Чтобы активировать перетаскивание с помощью клавиатуры, нажмите Alt + Ввод. Пос…" at bounding box center [514, 380] width 968 height 457
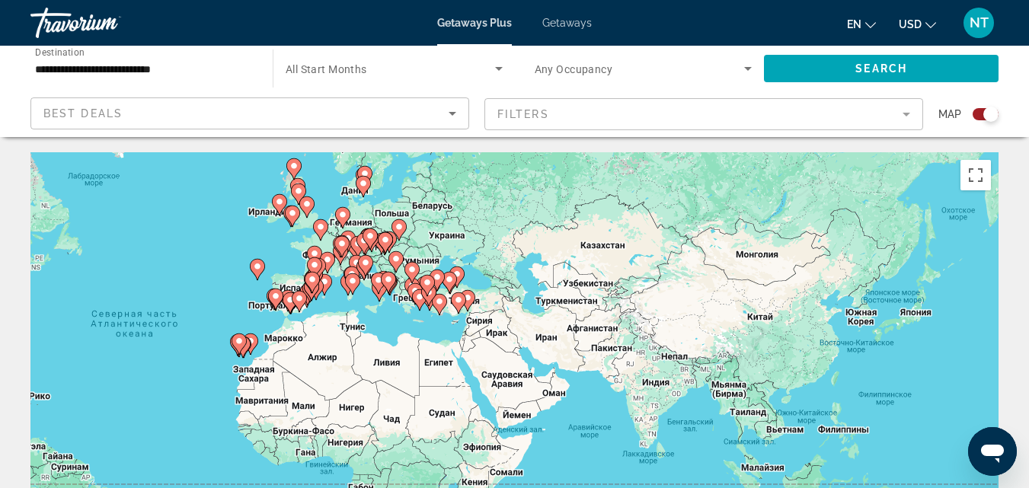
drag, startPoint x: 907, startPoint y: 298, endPoint x: 950, endPoint y: 370, distance: 84.4
click at [948, 376] on div "Чтобы активировать перетаскивание с помощью клавиатуры, нажмите Alt + Ввод. Пос…" at bounding box center [514, 380] width 968 height 457
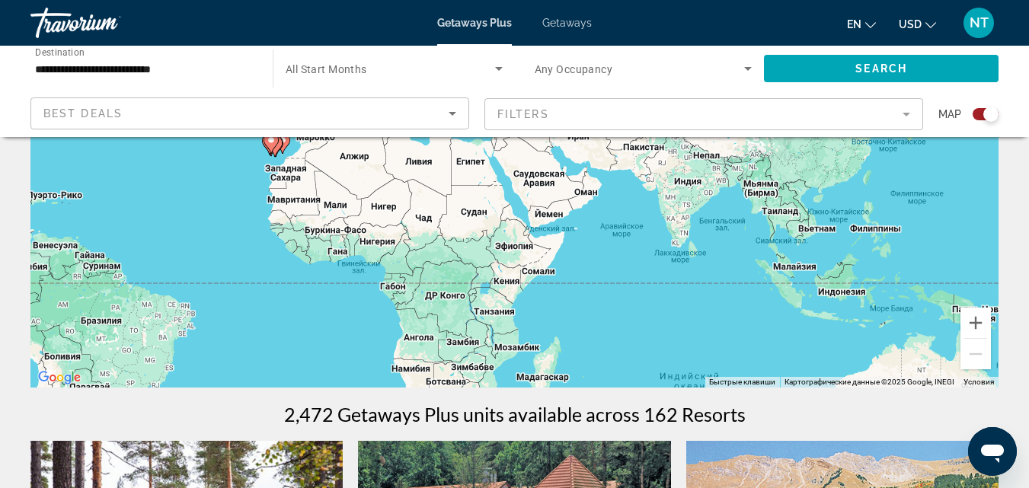
scroll to position [229, 0]
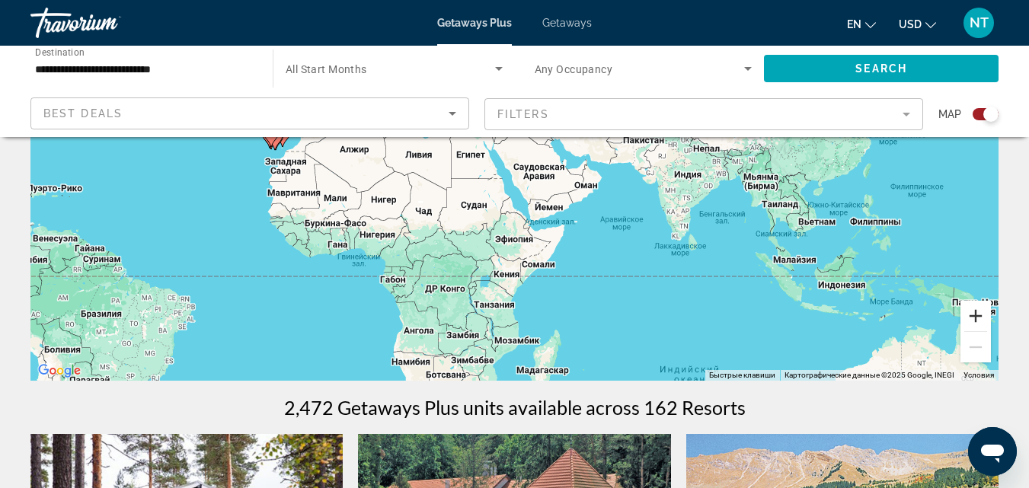
click at [983, 312] on button "Увеличить" at bounding box center [976, 316] width 30 height 30
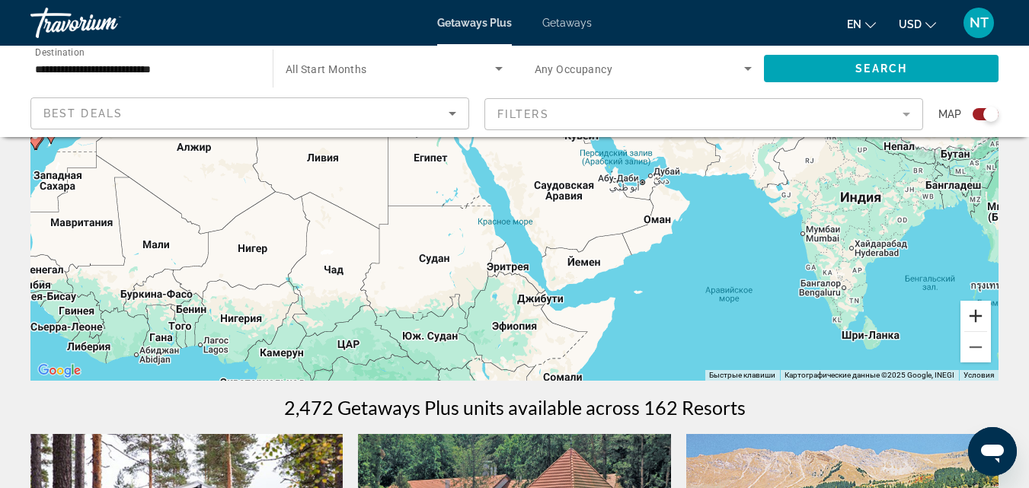
click at [981, 310] on button "Увеличить" at bounding box center [976, 316] width 30 height 30
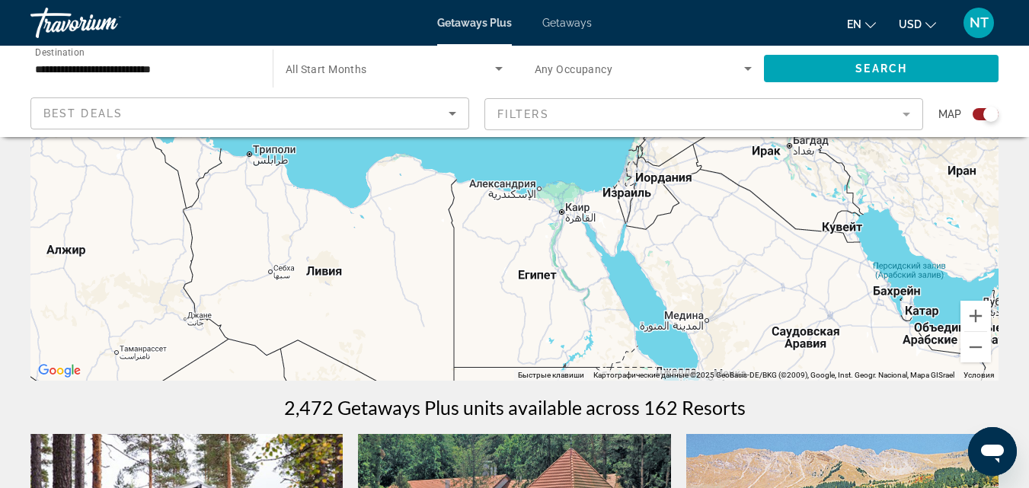
drag, startPoint x: 645, startPoint y: 251, endPoint x: 838, endPoint y: 426, distance: 260.5
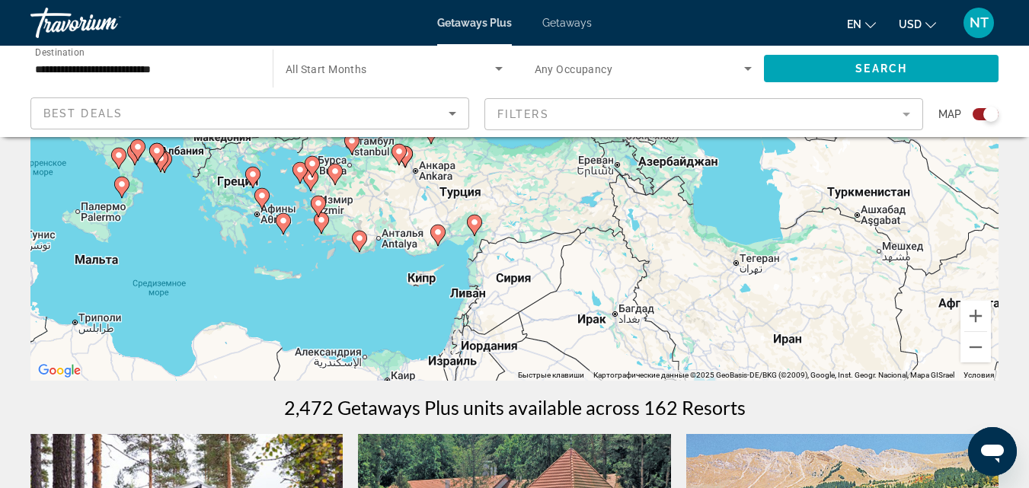
drag, startPoint x: 426, startPoint y: 259, endPoint x: 220, endPoint y: 376, distance: 236.8
click at [220, 376] on div "Чтобы активировать перетаскивание с помощью клавиатуры, нажмите Alt + Ввод. Пос…" at bounding box center [514, 152] width 968 height 457
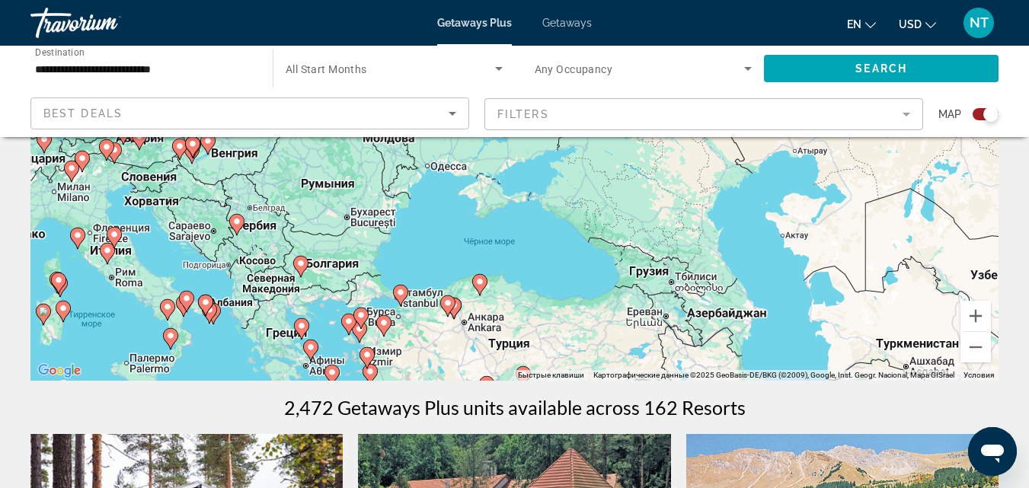
drag, startPoint x: 278, startPoint y: 238, endPoint x: 362, endPoint y: 361, distance: 149.2
click at [362, 361] on gmp-advanced-marker "Main content" at bounding box center [367, 358] width 15 height 23
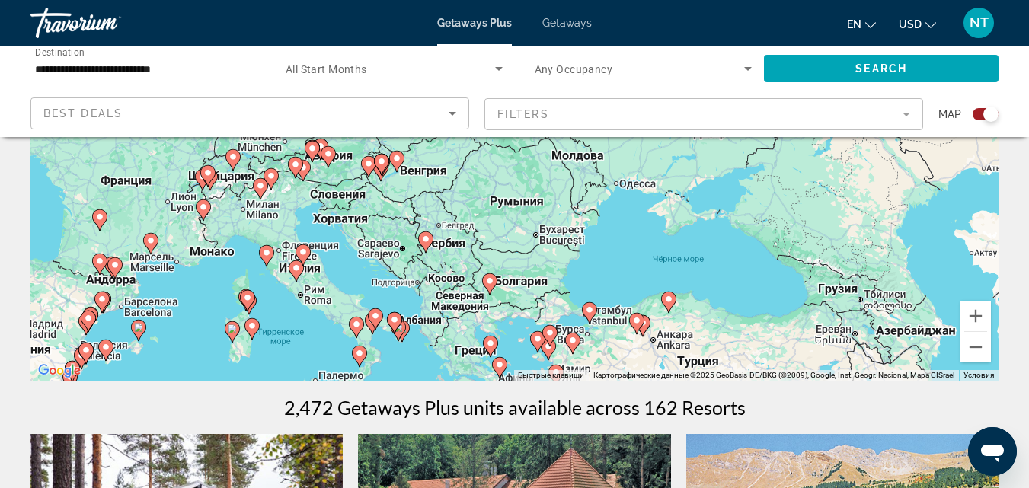
drag, startPoint x: 328, startPoint y: 210, endPoint x: 520, endPoint y: 232, distance: 193.3
click at [520, 232] on div "Чтобы активировать перетаскивание с помощью клавиатуры, нажмите Alt + Ввод. Пос…" at bounding box center [514, 152] width 968 height 457
click at [975, 320] on button "Увеличить" at bounding box center [976, 316] width 30 height 30
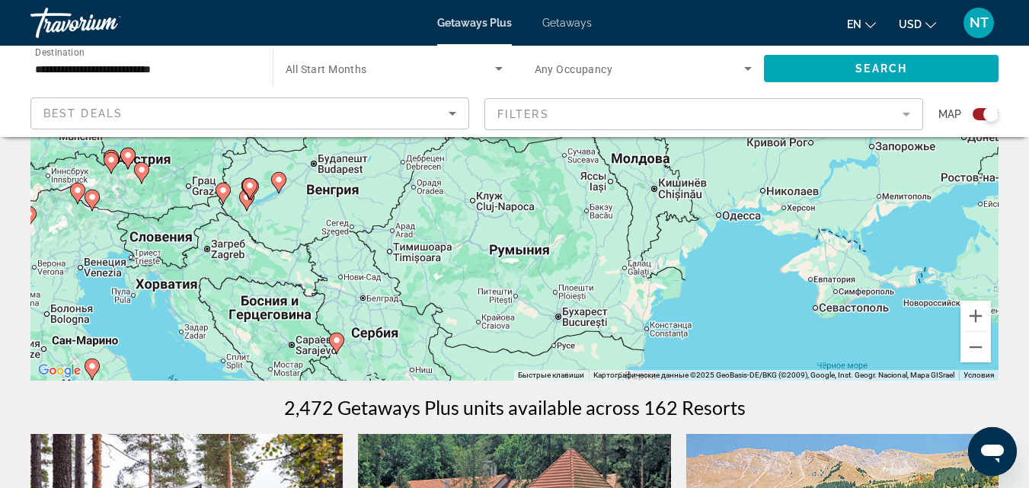
drag, startPoint x: 484, startPoint y: 287, endPoint x: 577, endPoint y: 187, distance: 136.9
click at [574, 188] on div "Чтобы активировать перетаскивание с помощью клавиатуры, нажмите Alt + Ввод. Пос…" at bounding box center [514, 152] width 968 height 457
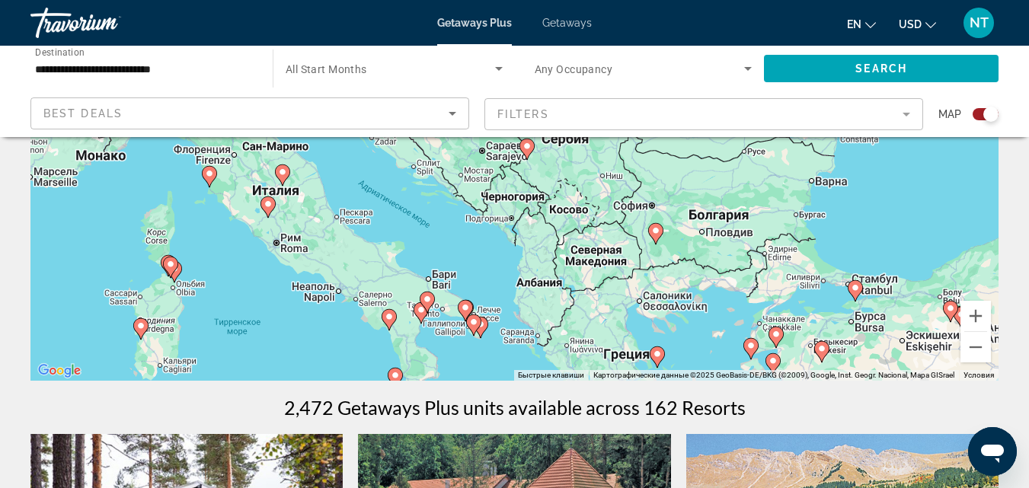
drag, startPoint x: 297, startPoint y: 238, endPoint x: 286, endPoint y: 259, distance: 24.2
click at [286, 259] on div "Чтобы активировать перетаскивание с помощью клавиатуры, нажмите Alt + Ввод. Пос…" at bounding box center [514, 152] width 968 height 457
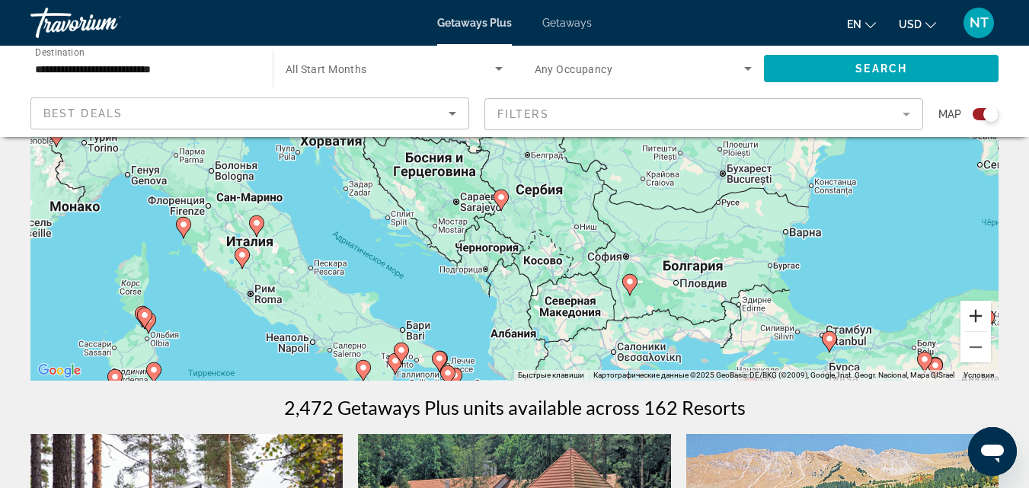
click at [980, 317] on button "Увеличить" at bounding box center [976, 316] width 30 height 30
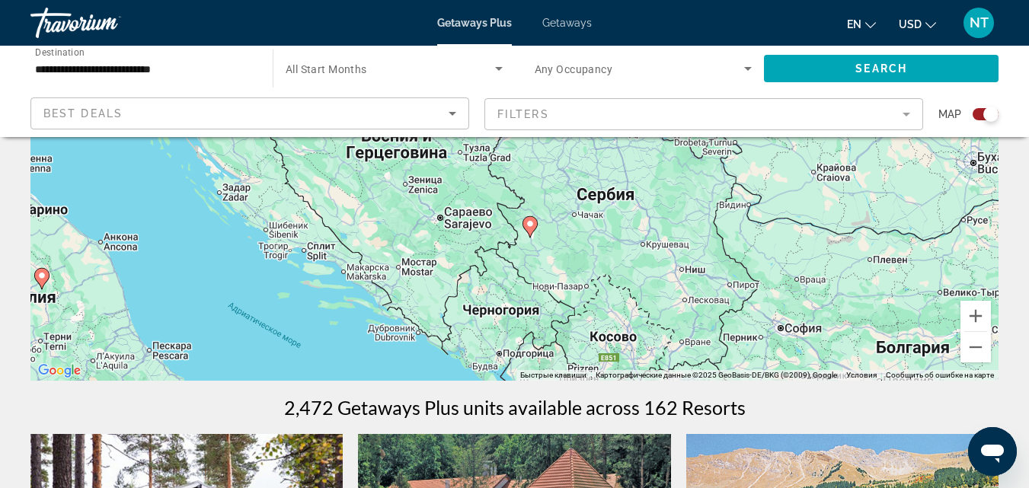
drag, startPoint x: 139, startPoint y: 327, endPoint x: 292, endPoint y: 214, distance: 189.6
click at [290, 216] on div "Чтобы активировать перетаскивание с помощью клавиатуры, нажмите Alt + Ввод. Пос…" at bounding box center [514, 152] width 968 height 457
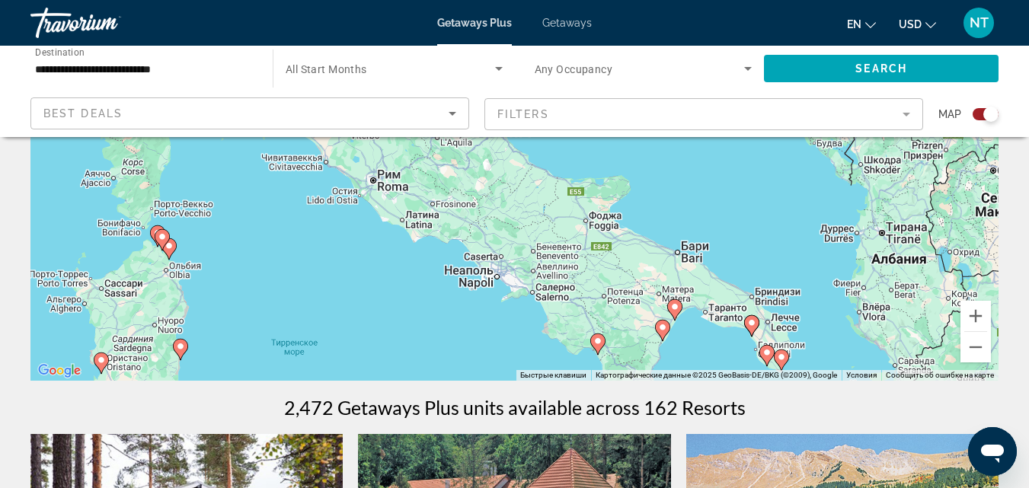
drag, startPoint x: 161, startPoint y: 290, endPoint x: 107, endPoint y: 360, distance: 88.1
click at [106, 364] on div "Чтобы активировать перетаскивание с помощью клавиатуры, нажмите Alt + Ввод. Пос…" at bounding box center [514, 152] width 968 height 457
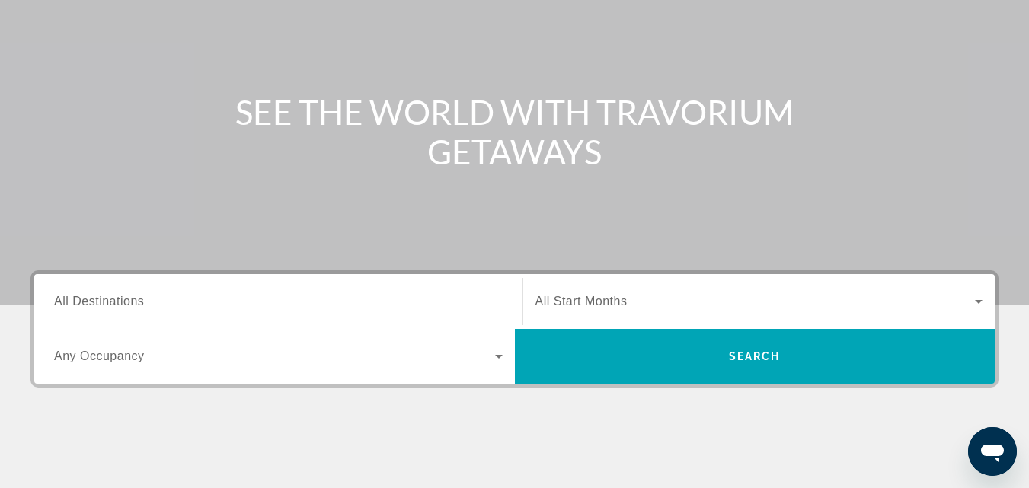
scroll to position [152, 0]
